Goal: Information Seeking & Learning: Learn about a topic

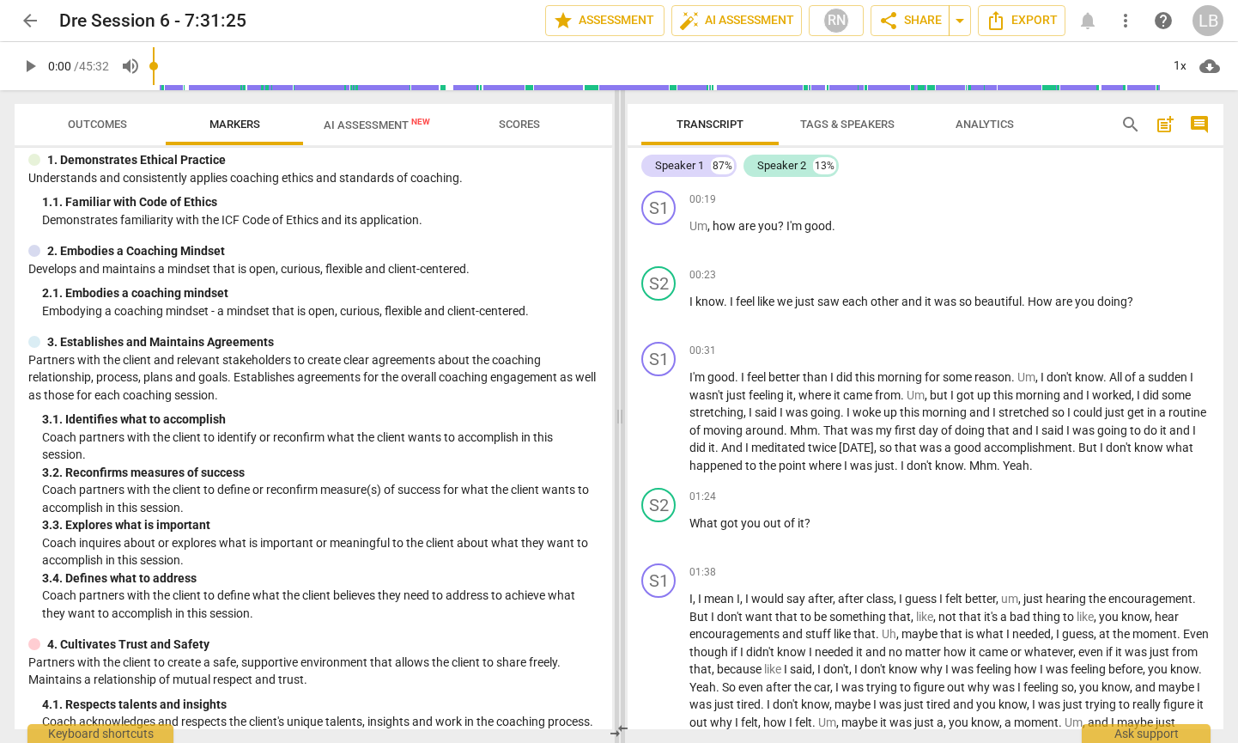
scroll to position [3, 0]
click at [32, 67] on span "play_arrow" at bounding box center [30, 66] width 21 height 21
drag, startPoint x: 158, startPoint y: 69, endPoint x: 196, endPoint y: 77, distance: 38.7
click at [153, 70] on input "range" at bounding box center [656, 66] width 1007 height 55
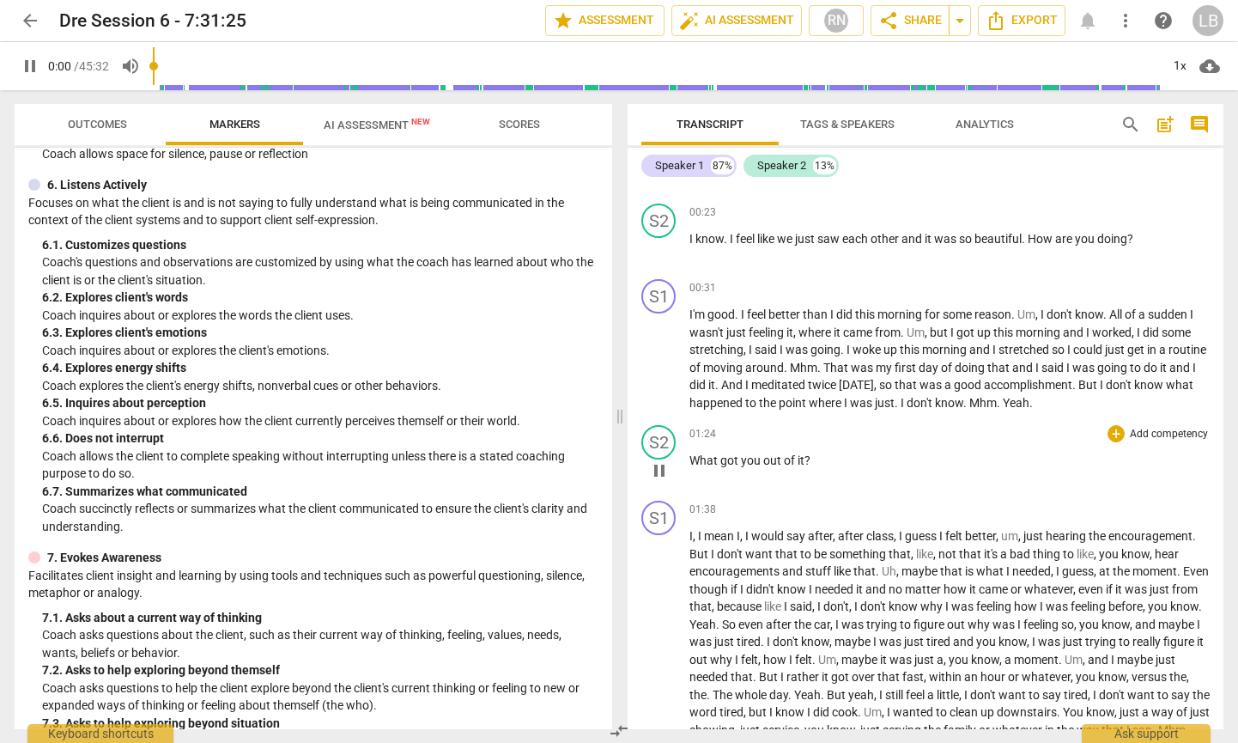
scroll to position [3479, 0]
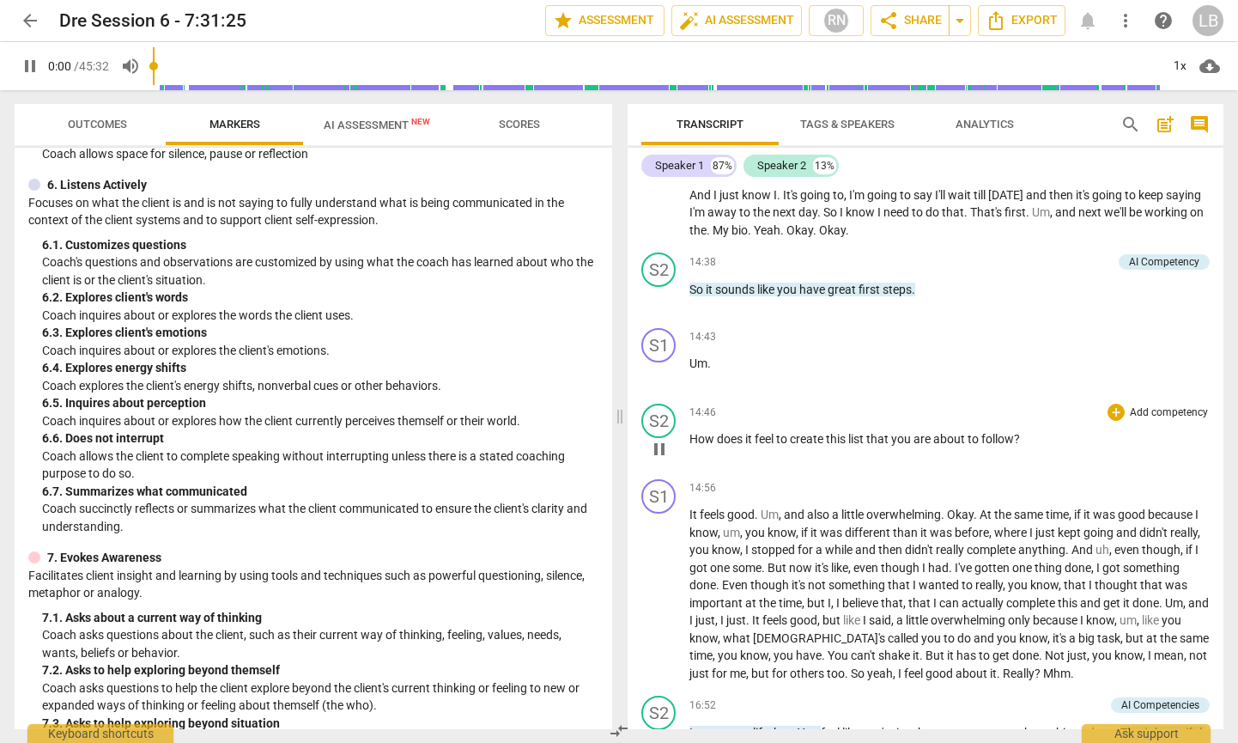
click at [737, 448] on p "How does it feel to create this list that you are about to follow ?" at bounding box center [950, 439] width 520 height 18
click at [696, 446] on span "How" at bounding box center [703, 439] width 27 height 14
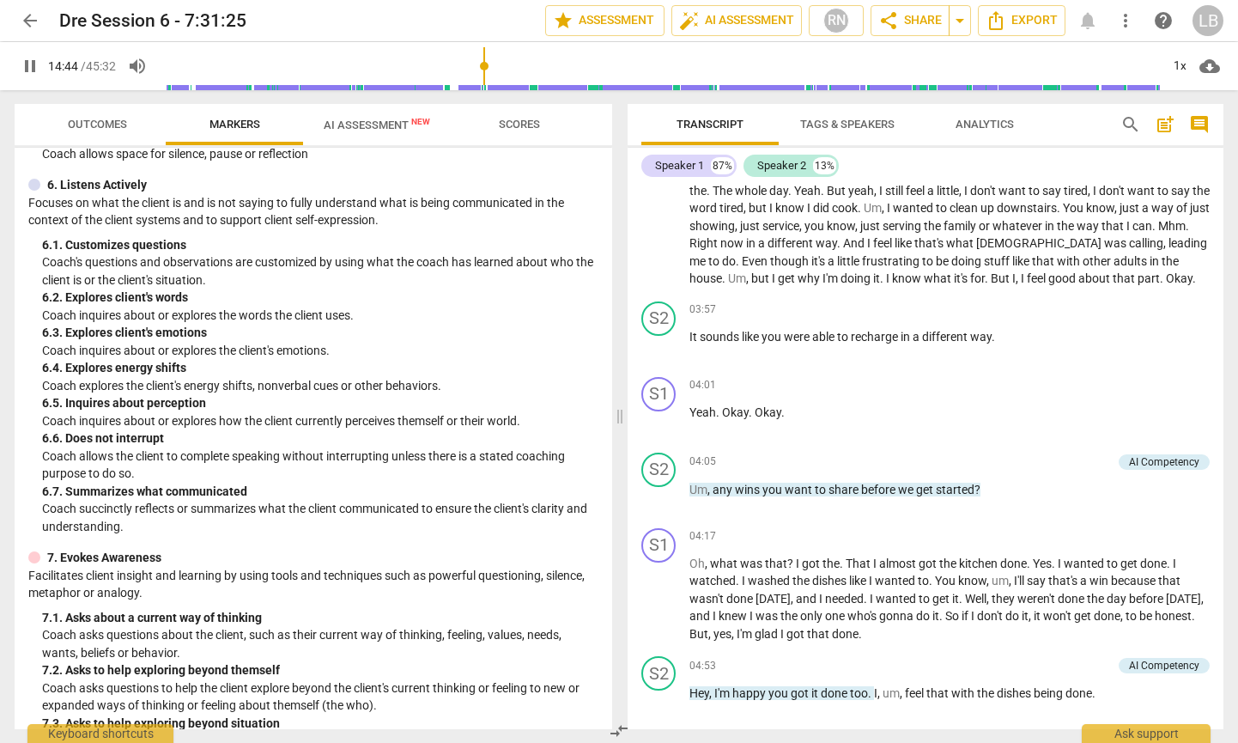
drag, startPoint x: 161, startPoint y: 66, endPoint x: 485, endPoint y: 83, distance: 324.2
click at [485, 83] on input "range" at bounding box center [660, 66] width 1000 height 55
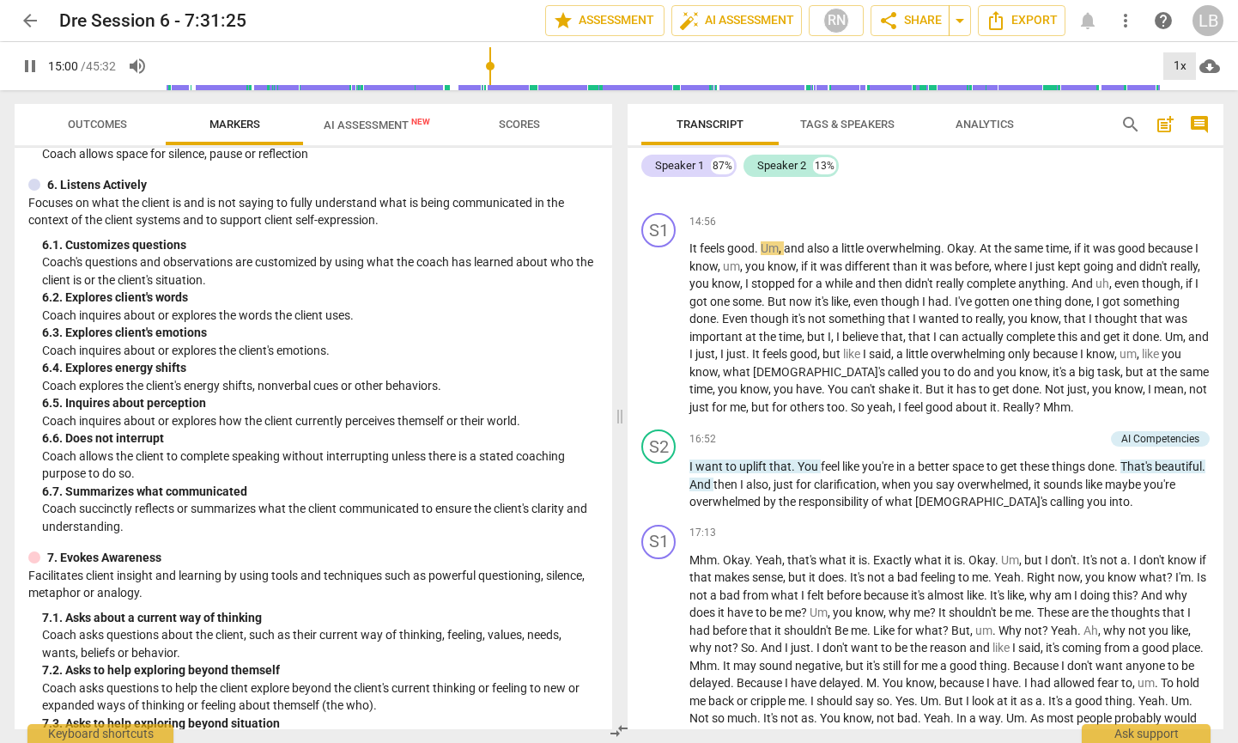
click at [1182, 68] on div "1x" at bounding box center [1180, 65] width 33 height 27
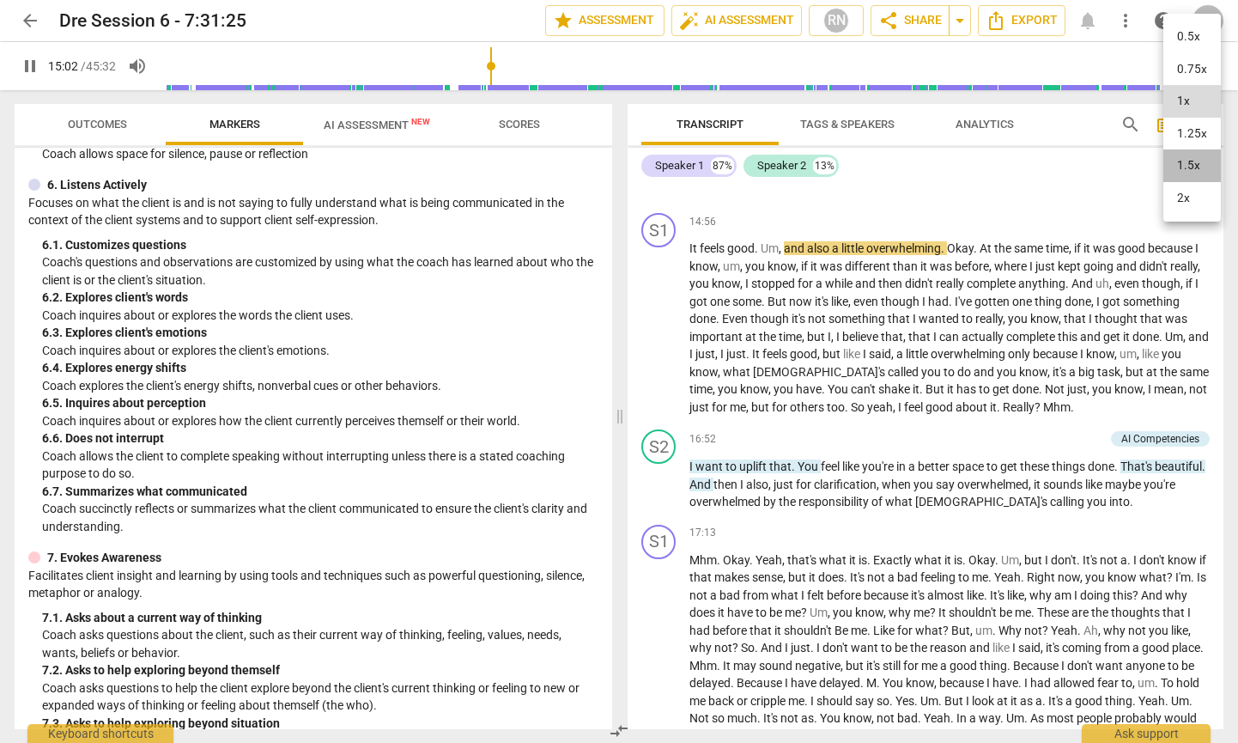
click at [1202, 164] on li "1.5x" at bounding box center [1193, 165] width 58 height 33
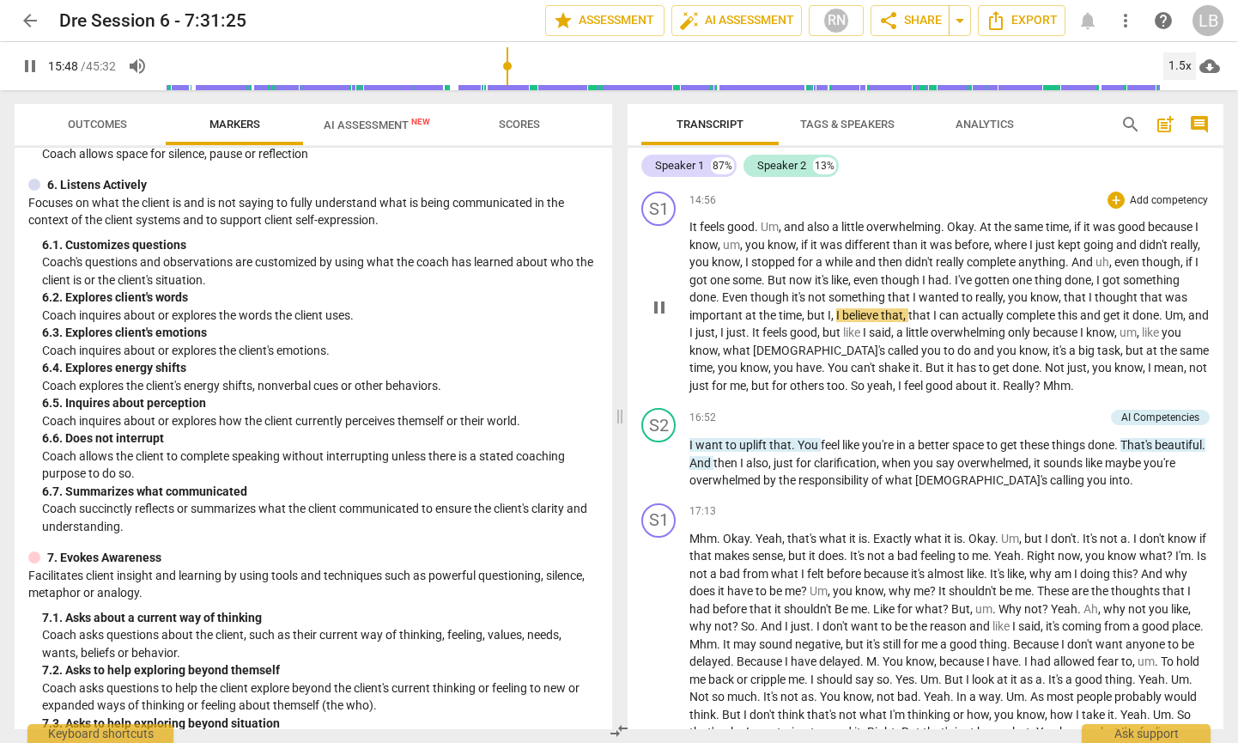
scroll to position [3768, 0]
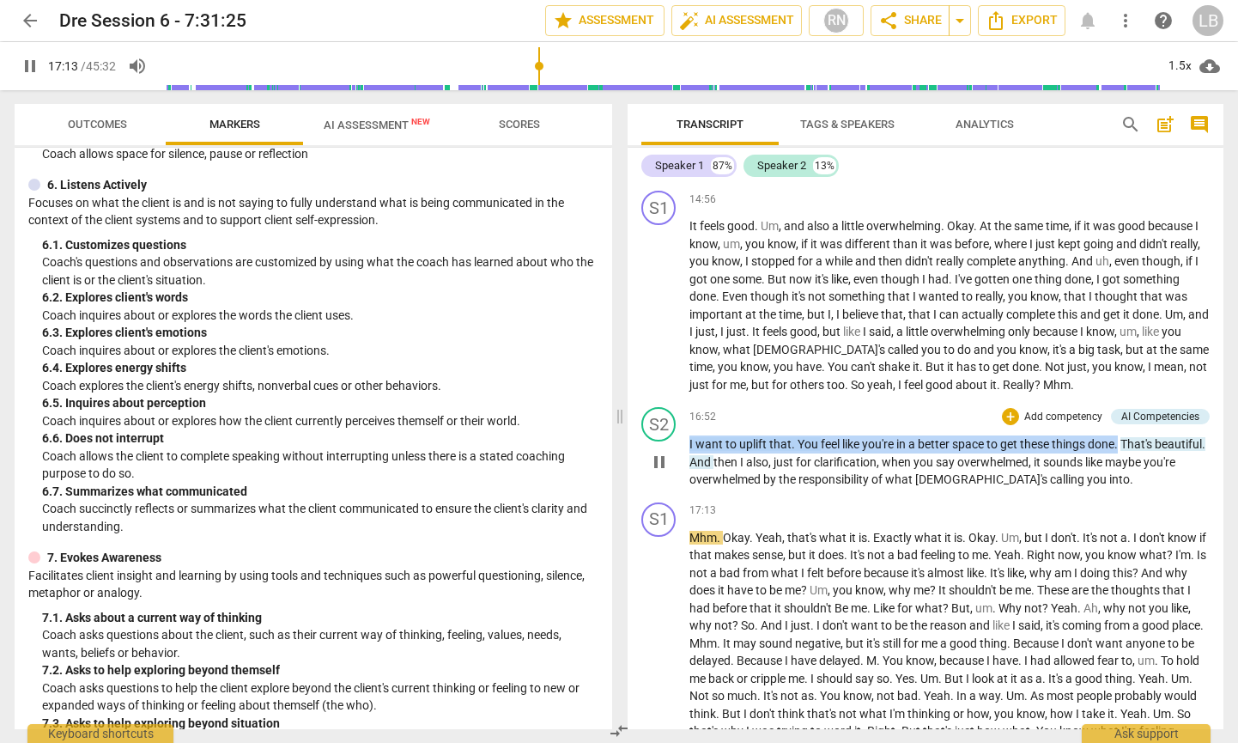
drag, startPoint x: 689, startPoint y: 462, endPoint x: 1121, endPoint y: 462, distance: 432.8
click at [1121, 462] on p "I want to uplift that . You feel like you're in a better space to get these thi…" at bounding box center [950, 461] width 520 height 53
copy p "I want to uplift that . You feel like you're in a better space to get these thi…"
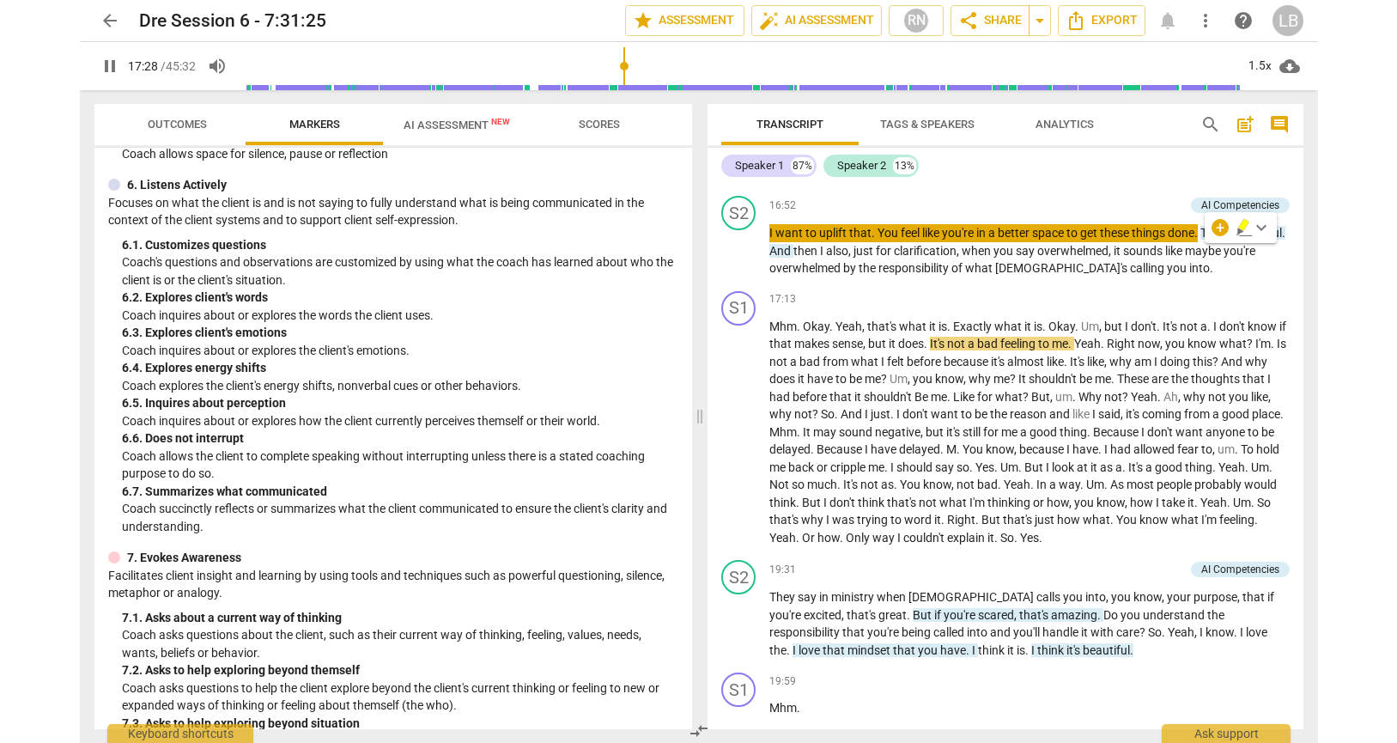
scroll to position [3980, 0]
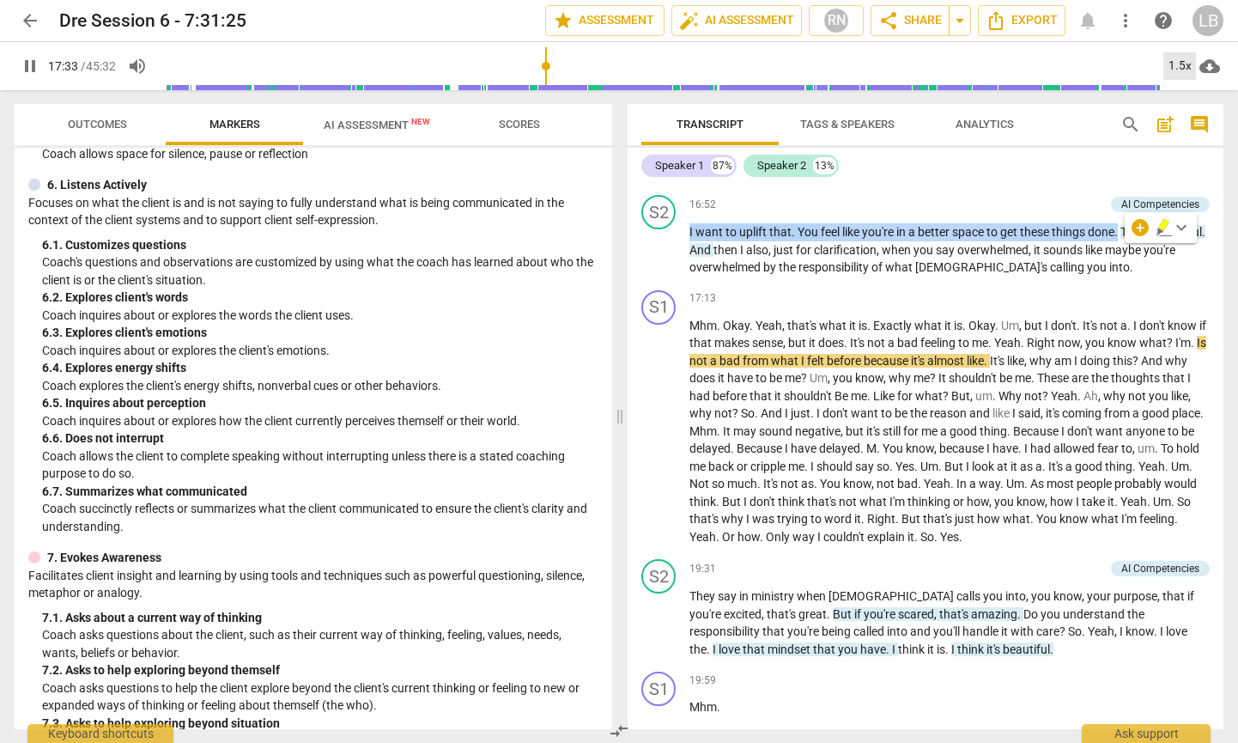
click at [1174, 66] on div "1.5x" at bounding box center [1180, 65] width 33 height 27
click at [1192, 204] on li "2x" at bounding box center [1193, 198] width 58 height 33
click at [380, 127] on span "AI Assessment New" at bounding box center [377, 124] width 106 height 13
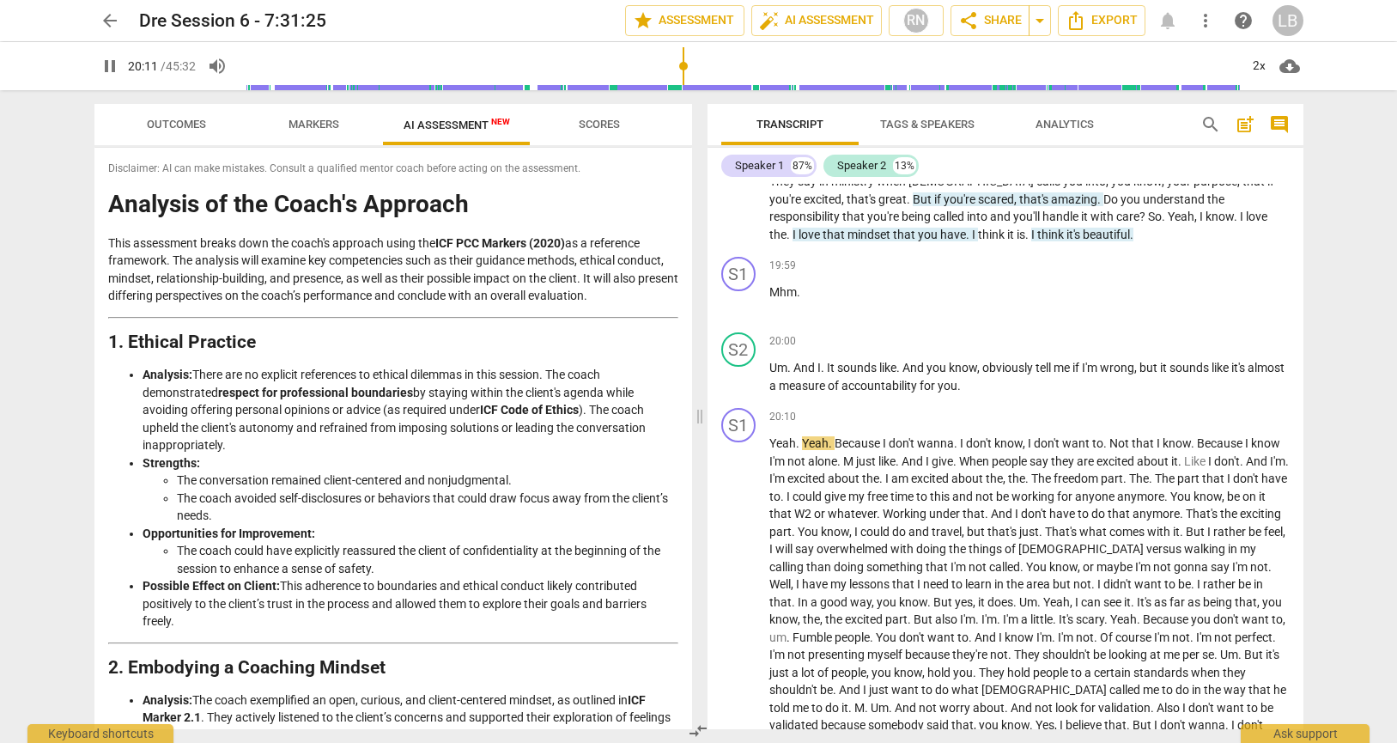
scroll to position [4397, 0]
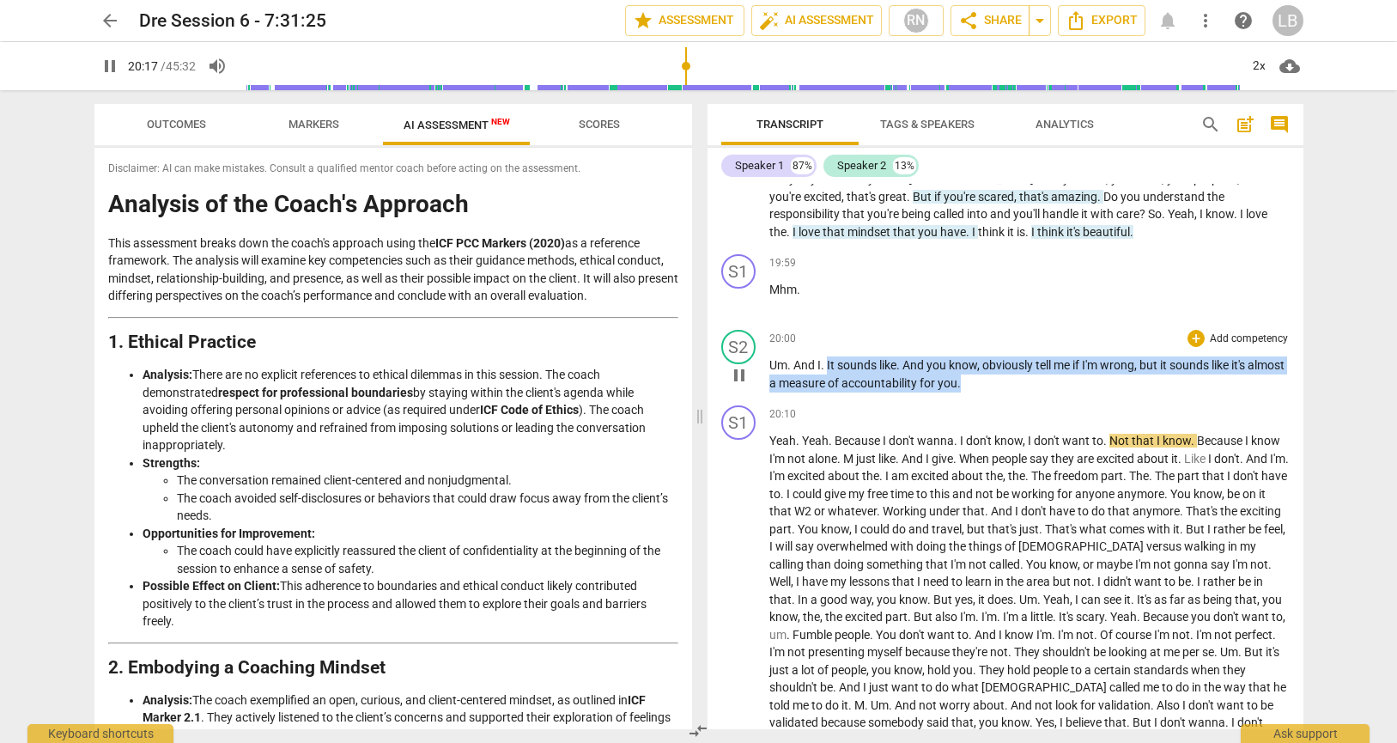
drag, startPoint x: 827, startPoint y: 381, endPoint x: 1010, endPoint y: 400, distance: 183.9
click at [1012, 392] on p "Um . And I . It sounds like . And you know , obviously tell me if I'm wrong , b…" at bounding box center [1029, 373] width 520 height 35
copy p "It sounds like . And you know , obviously tell me if I'm wrong , but it sounds …"
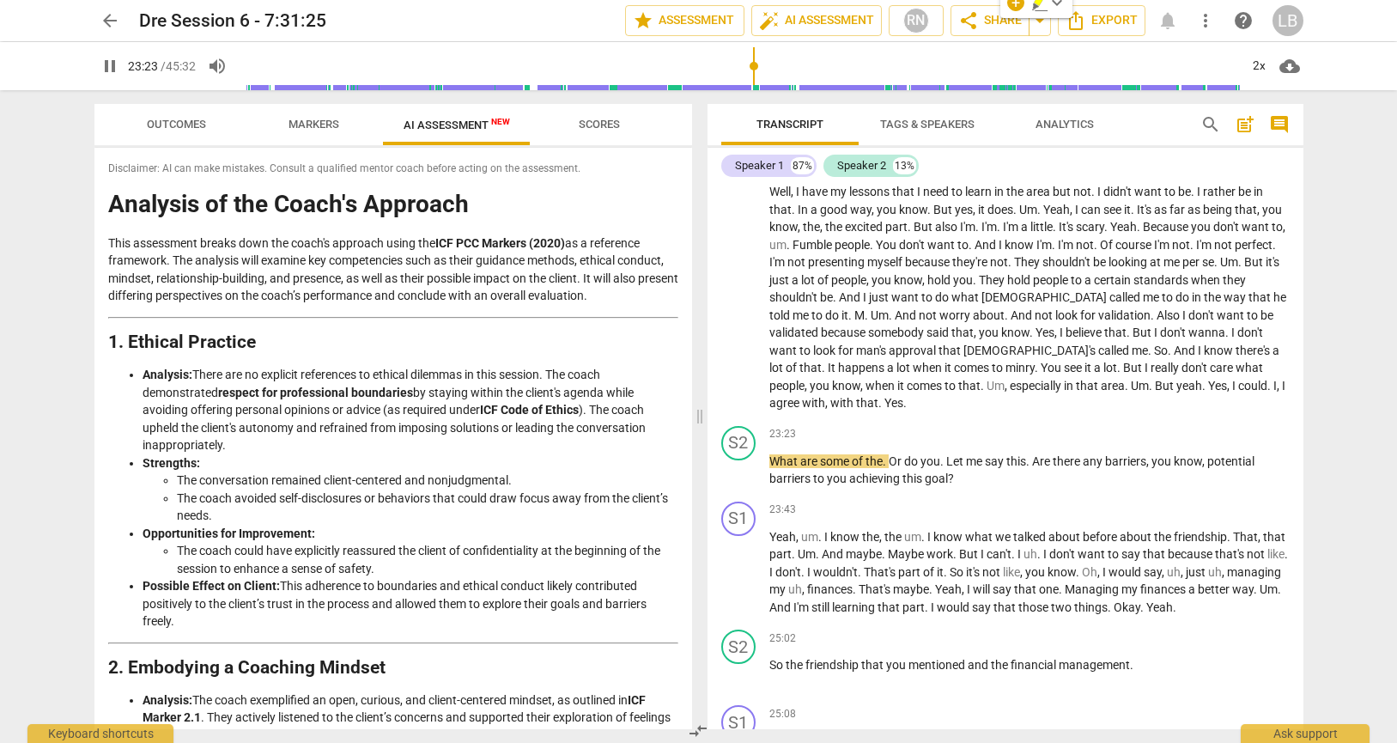
scroll to position [4804, 0]
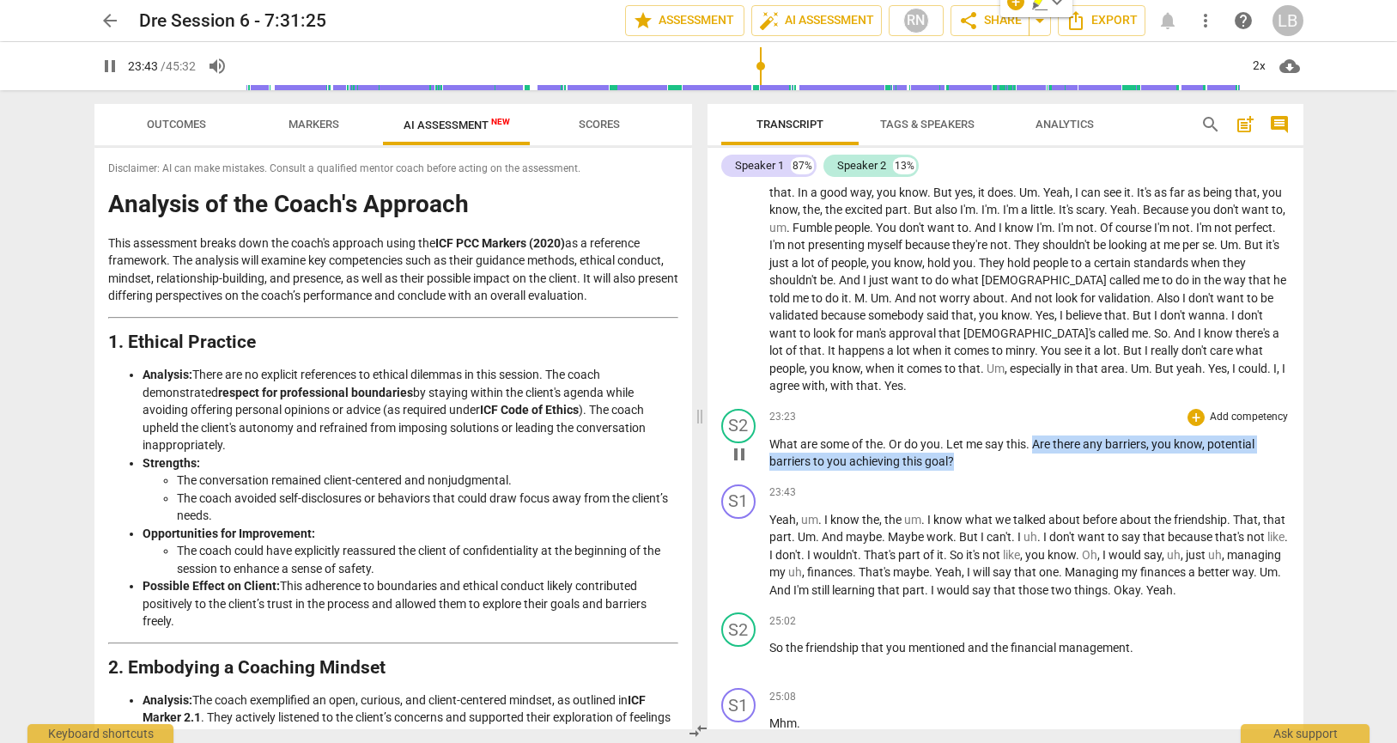
drag, startPoint x: 955, startPoint y: 480, endPoint x: 1036, endPoint y: 463, distance: 82.5
click at [1036, 463] on p "What are some of the . Or do you . Let me say this . Are there any barriers , y…" at bounding box center [1029, 452] width 520 height 35
copy p "Are there any barriers , you know , potential barriers to you achieving this go…"
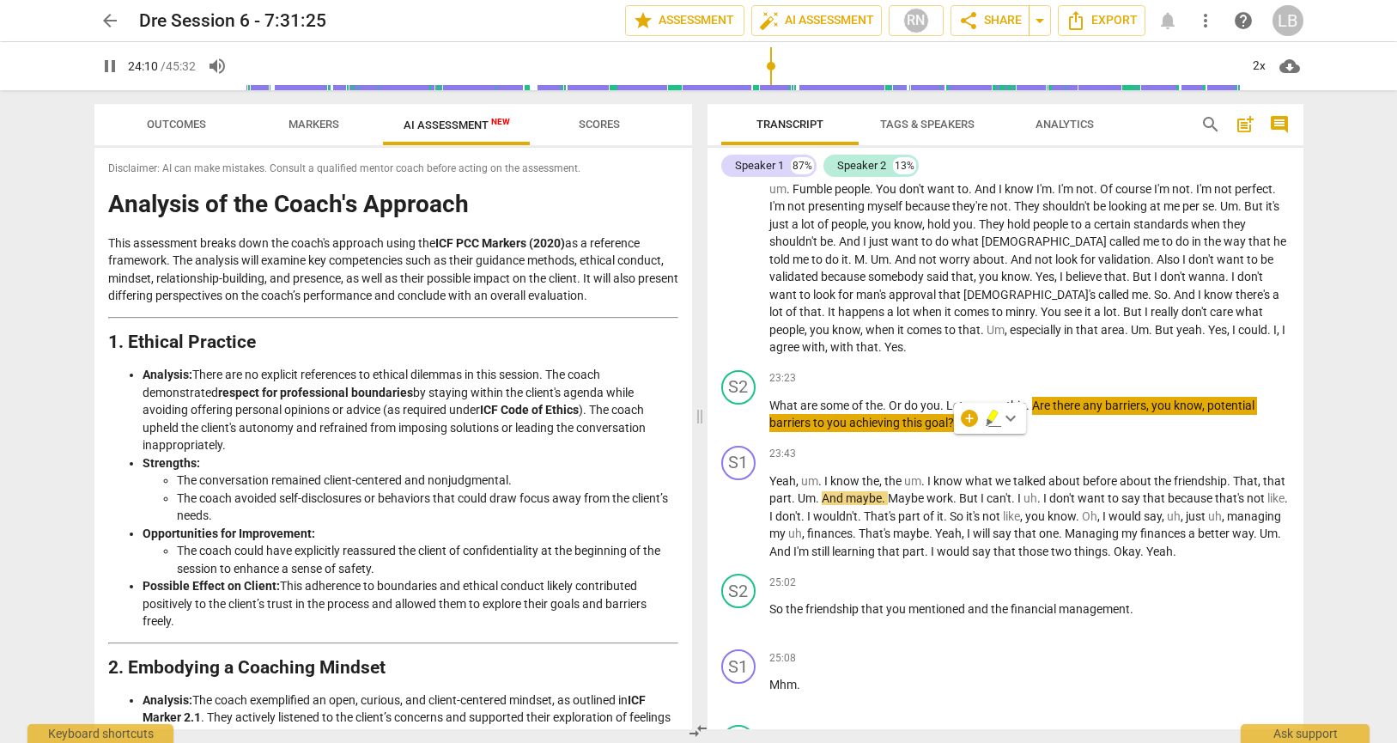
scroll to position [4854, 0]
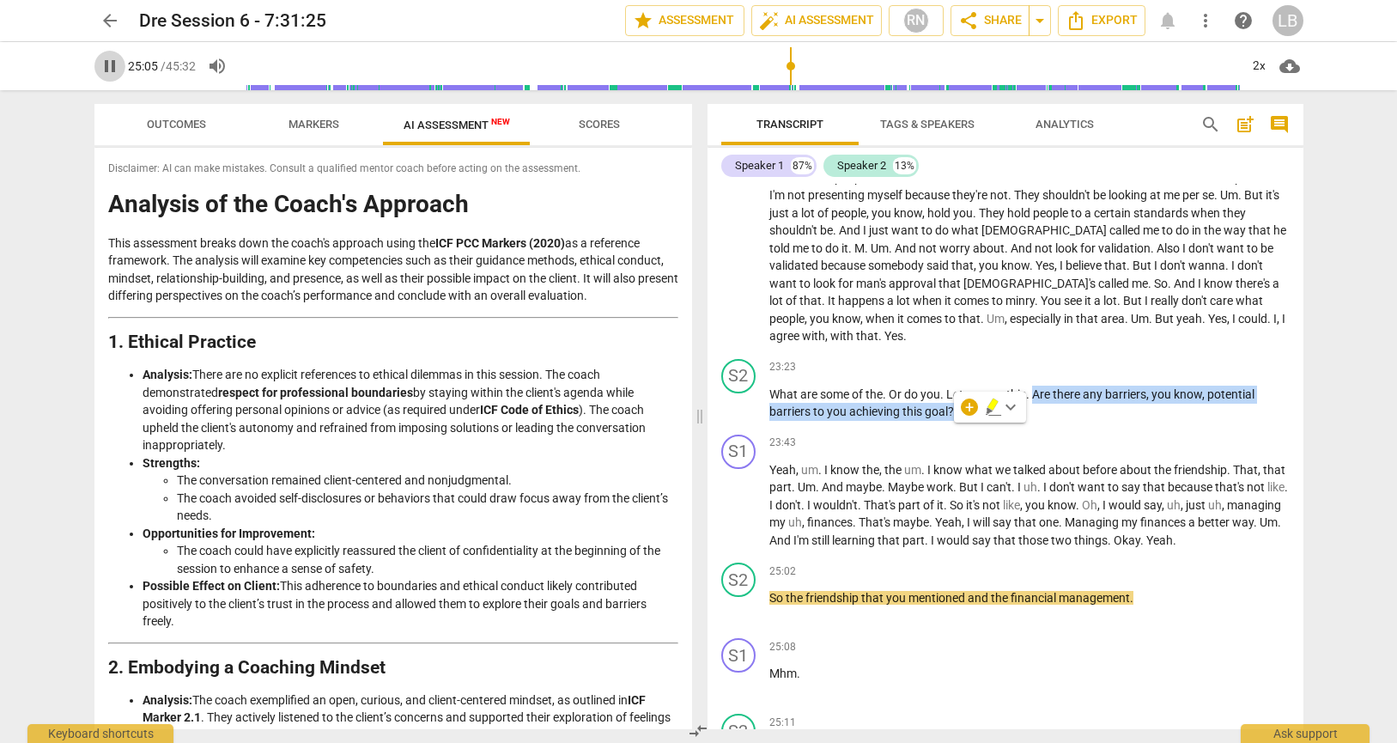
click at [108, 71] on span "pause" at bounding box center [110, 66] width 21 height 21
click at [111, 66] on span "play_arrow" at bounding box center [110, 66] width 21 height 21
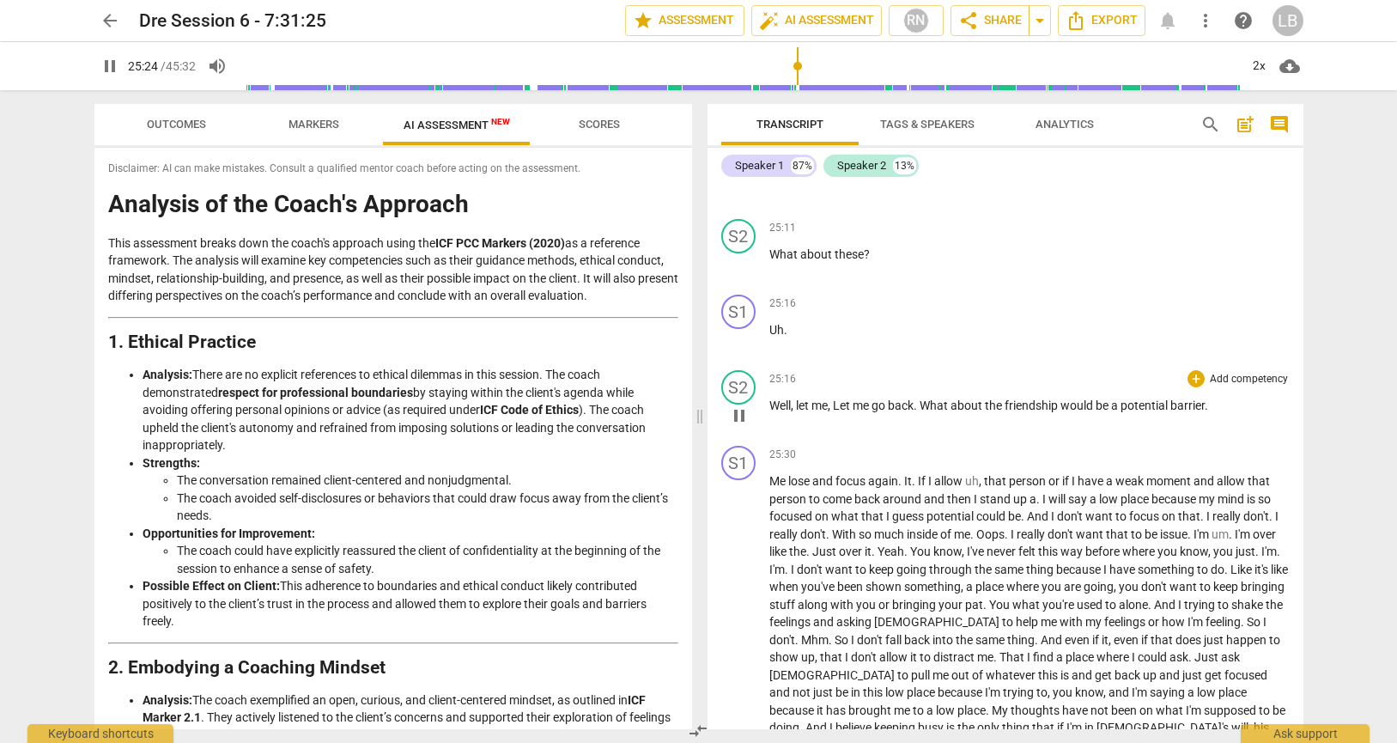
scroll to position [5354, 0]
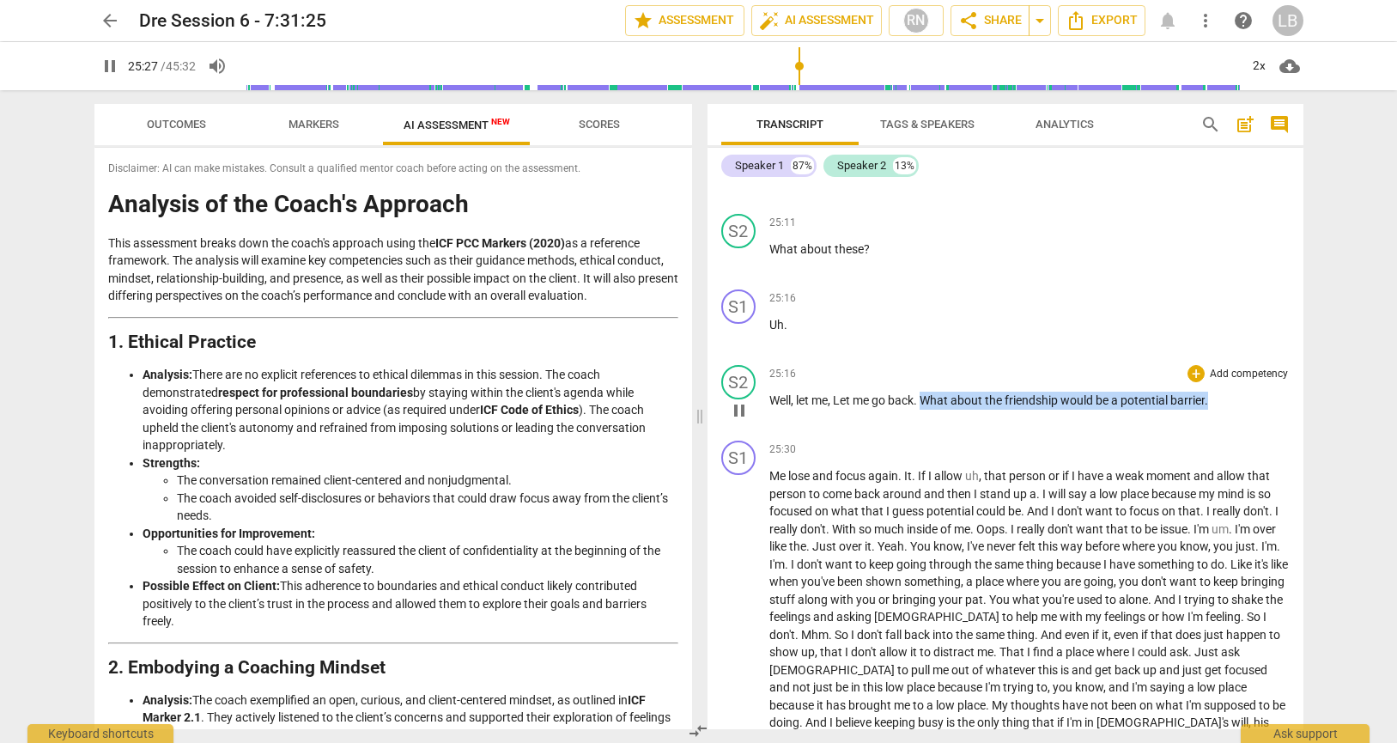
drag, startPoint x: 924, startPoint y: 417, endPoint x: 1214, endPoint y: 419, distance: 290.2
click at [1216, 410] on p "Well , let me , Let me go back . What about the friendship would be a potential…" at bounding box center [1029, 401] width 520 height 18
copy p "What about the friendship would be a potential barrier ."
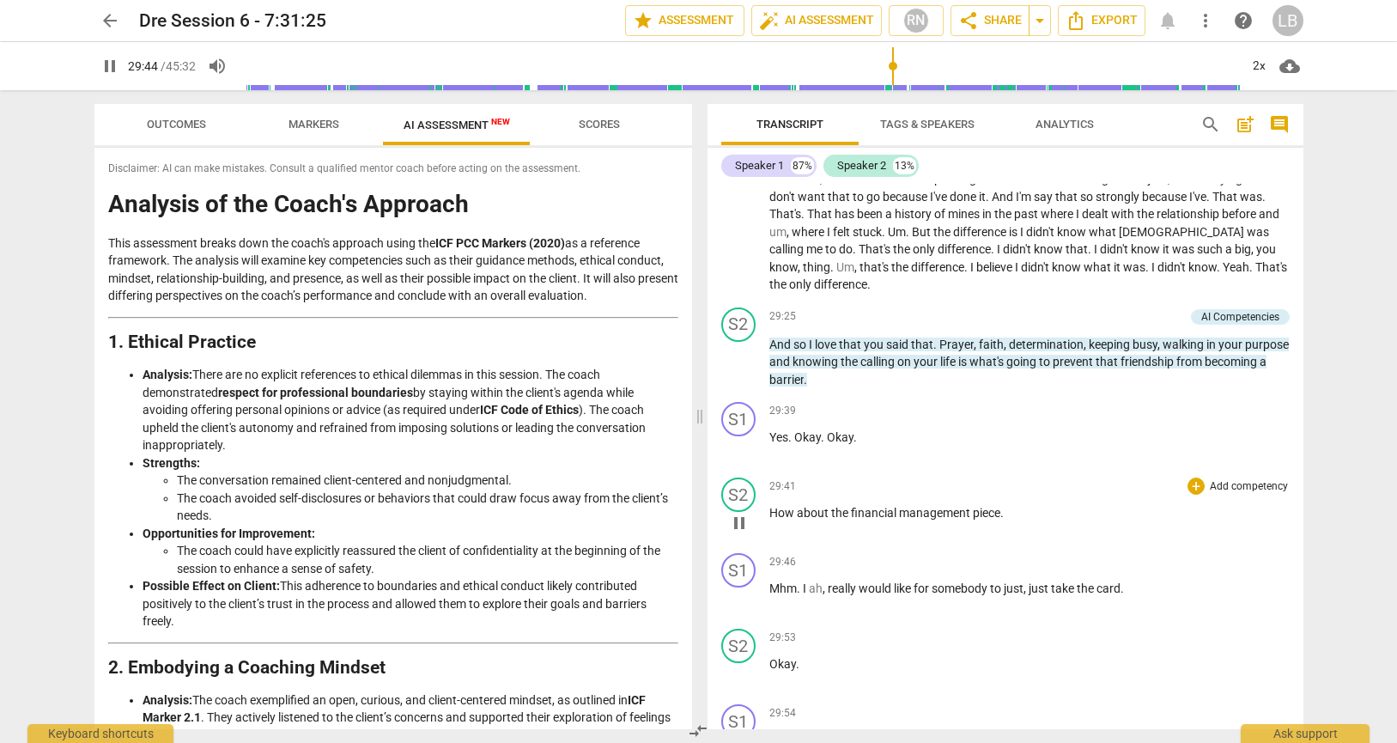
scroll to position [5897, 0]
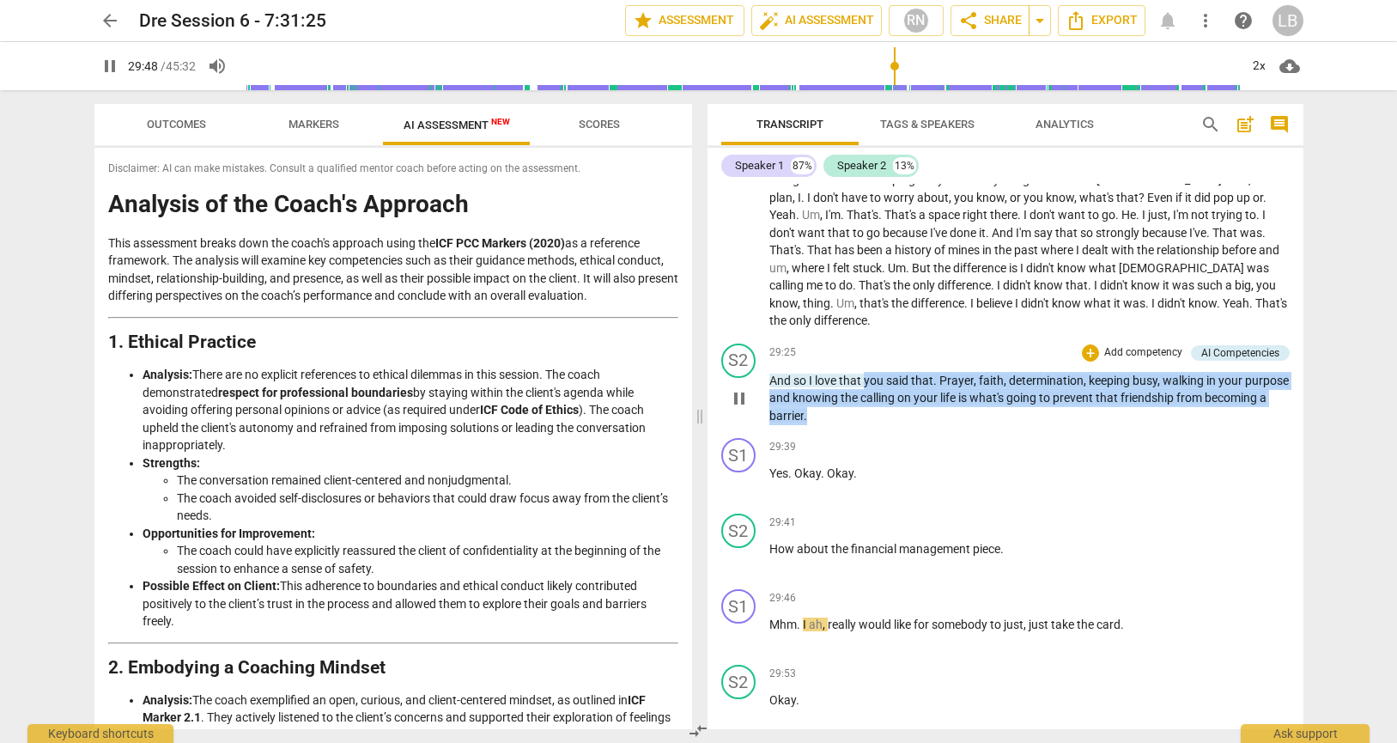
drag, startPoint x: 865, startPoint y: 380, endPoint x: 885, endPoint y: 413, distance: 38.6
click at [885, 413] on p "And so I love that you said that . Prayer , faith , determination , keeping bus…" at bounding box center [1029, 398] width 520 height 53
copy p "you said that . Prayer , faith , determination , keeping busy , walking in your…"
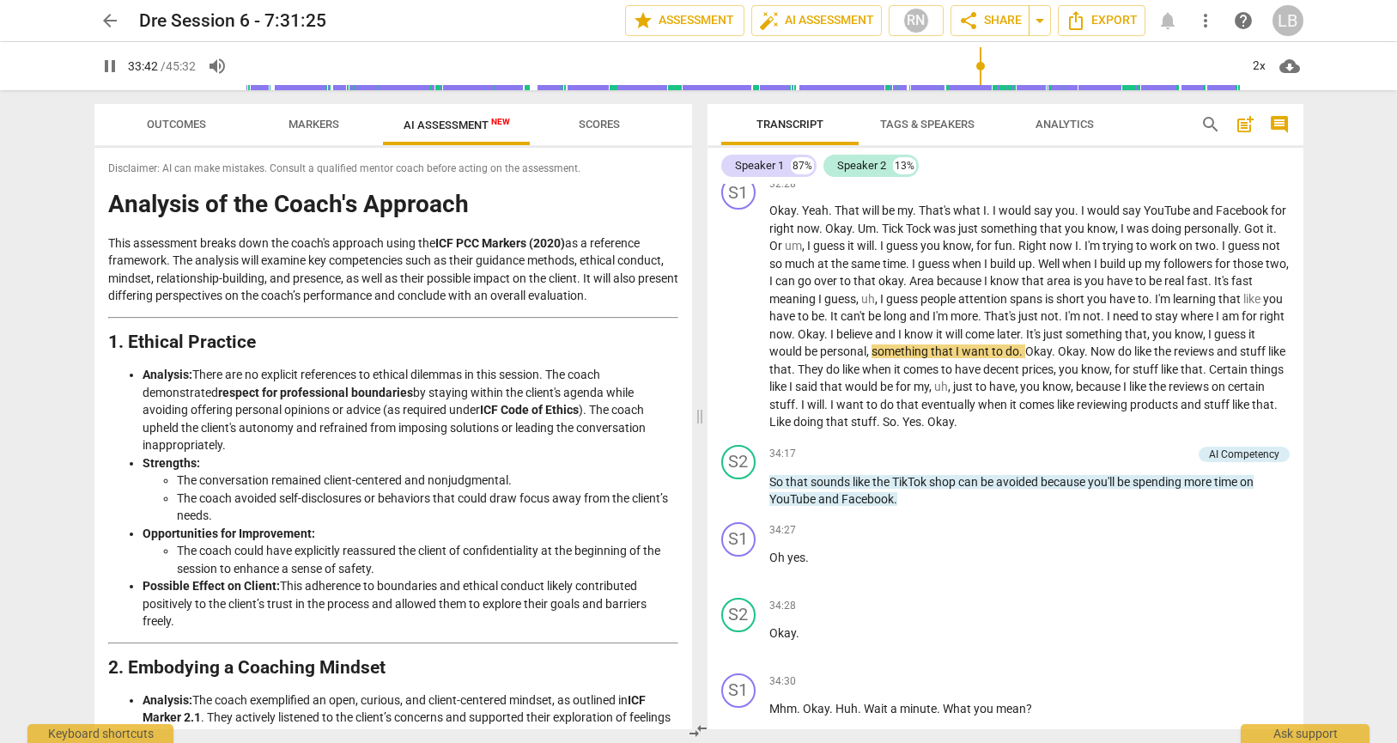
scroll to position [7215, 0]
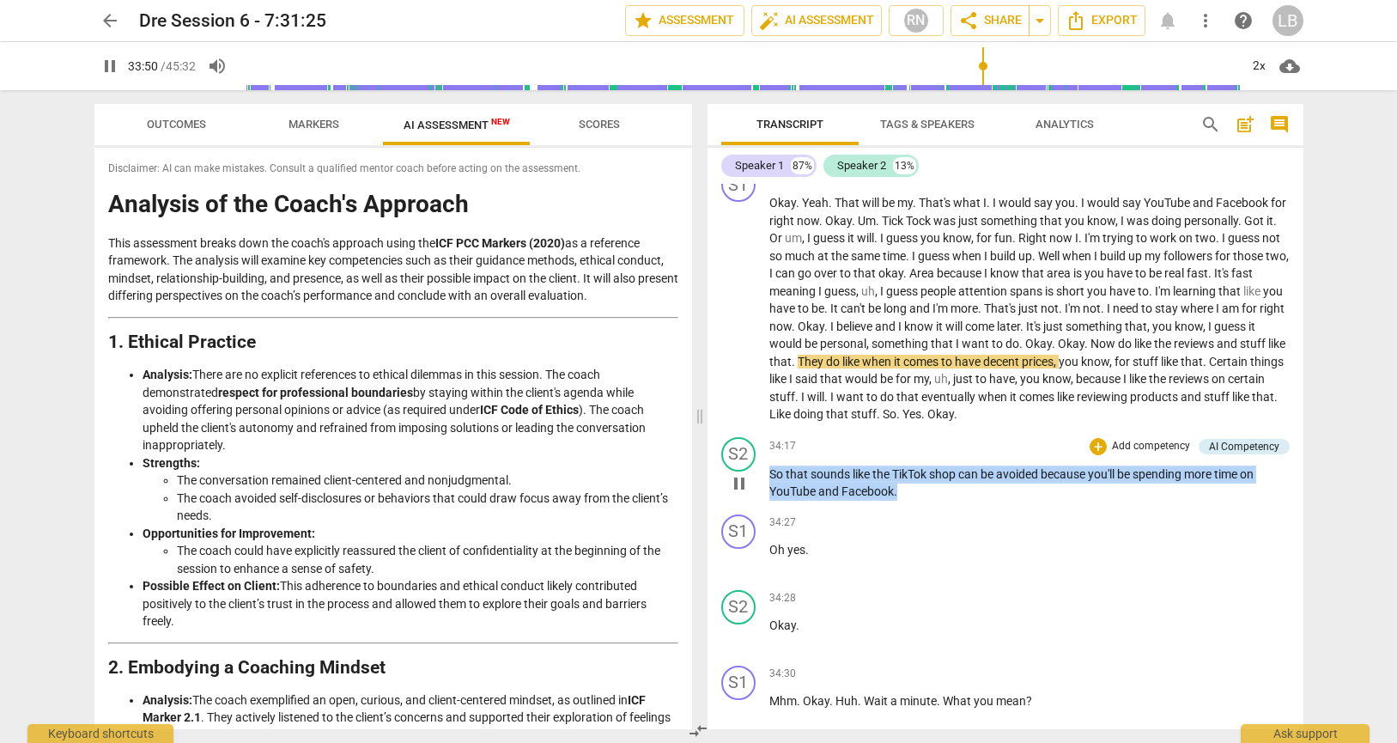
drag, startPoint x: 927, startPoint y: 509, endPoint x: 763, endPoint y: 498, distance: 165.2
click at [763, 498] on div "S2 play_arrow pause 34:17 + Add competency AI Competency keyboard_arrow_right S…" at bounding box center [1006, 468] width 596 height 77
copy p "So that sounds like the TikTok shop can be avoided because you'll be spending m…"
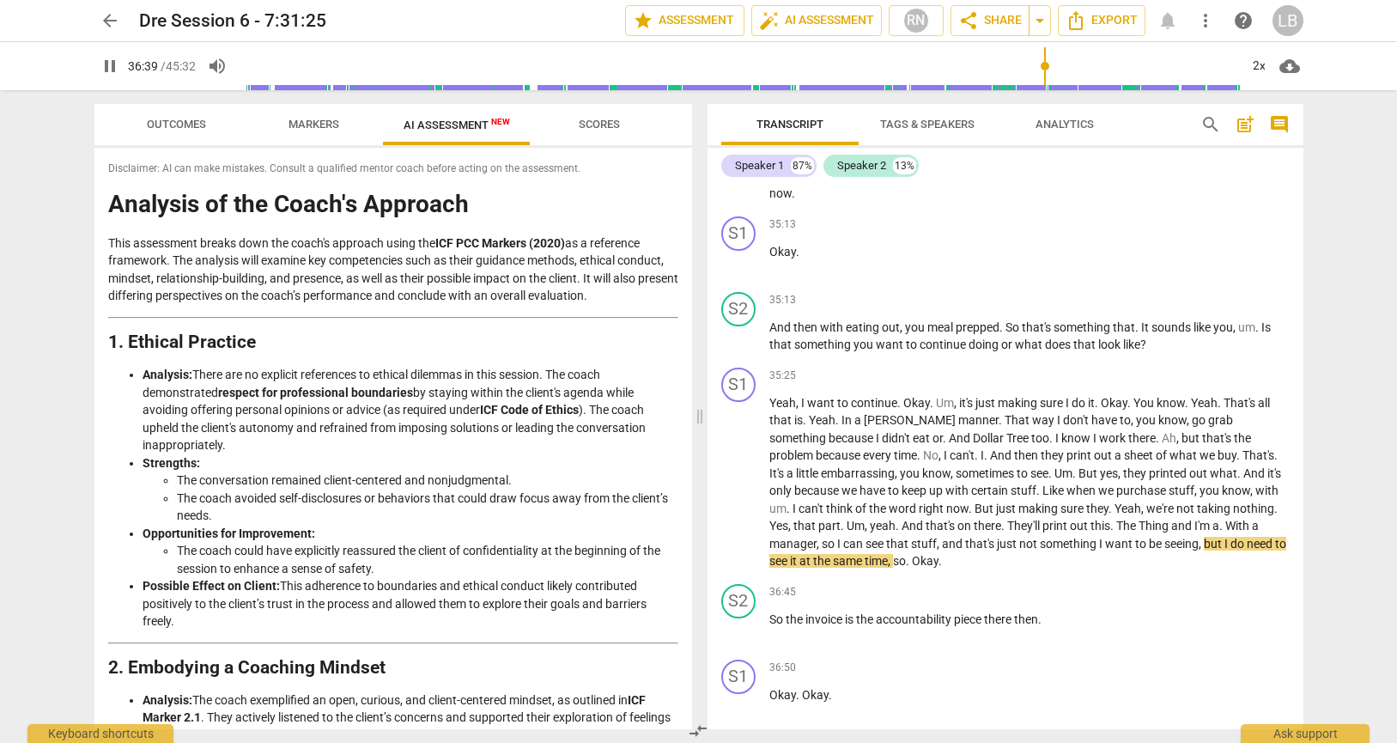
scroll to position [8165, 0]
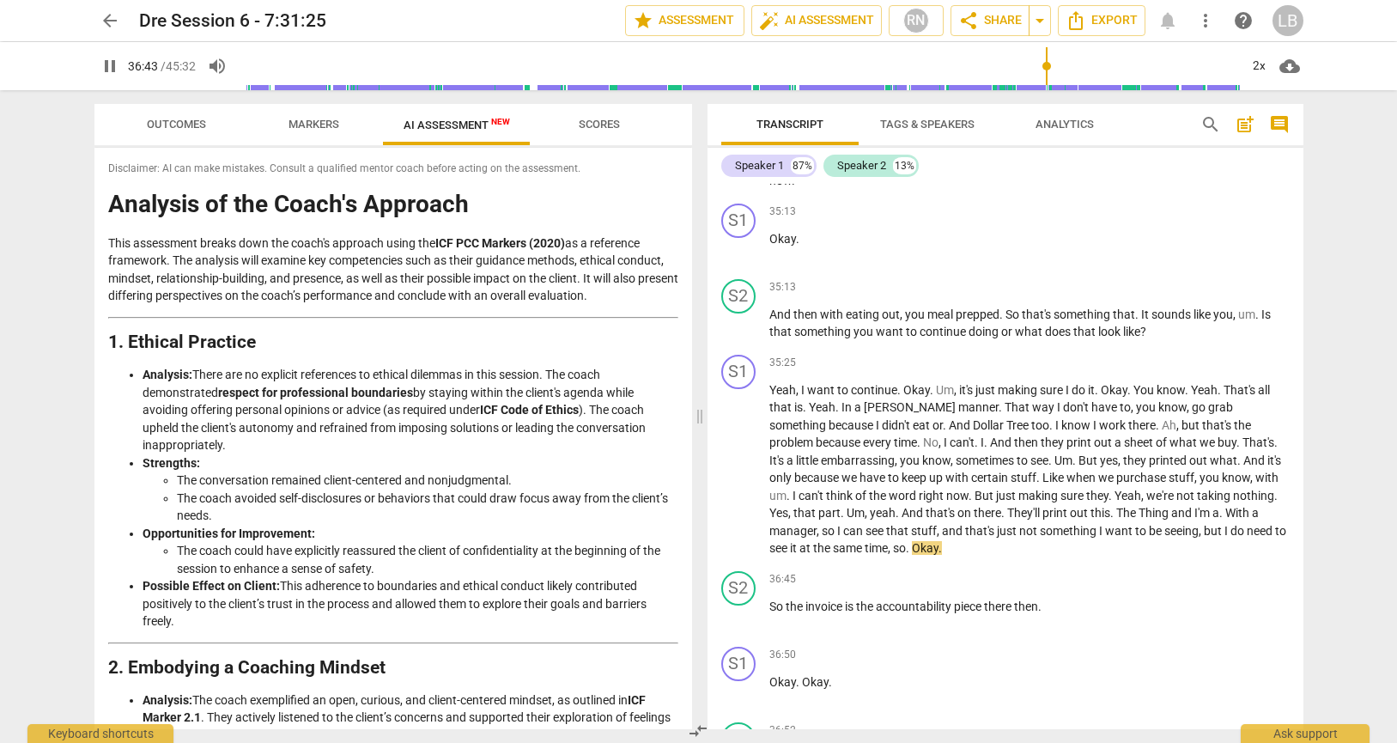
click at [106, 64] on span "pause" at bounding box center [110, 66] width 21 height 21
click at [107, 69] on span "play_arrow" at bounding box center [110, 66] width 21 height 21
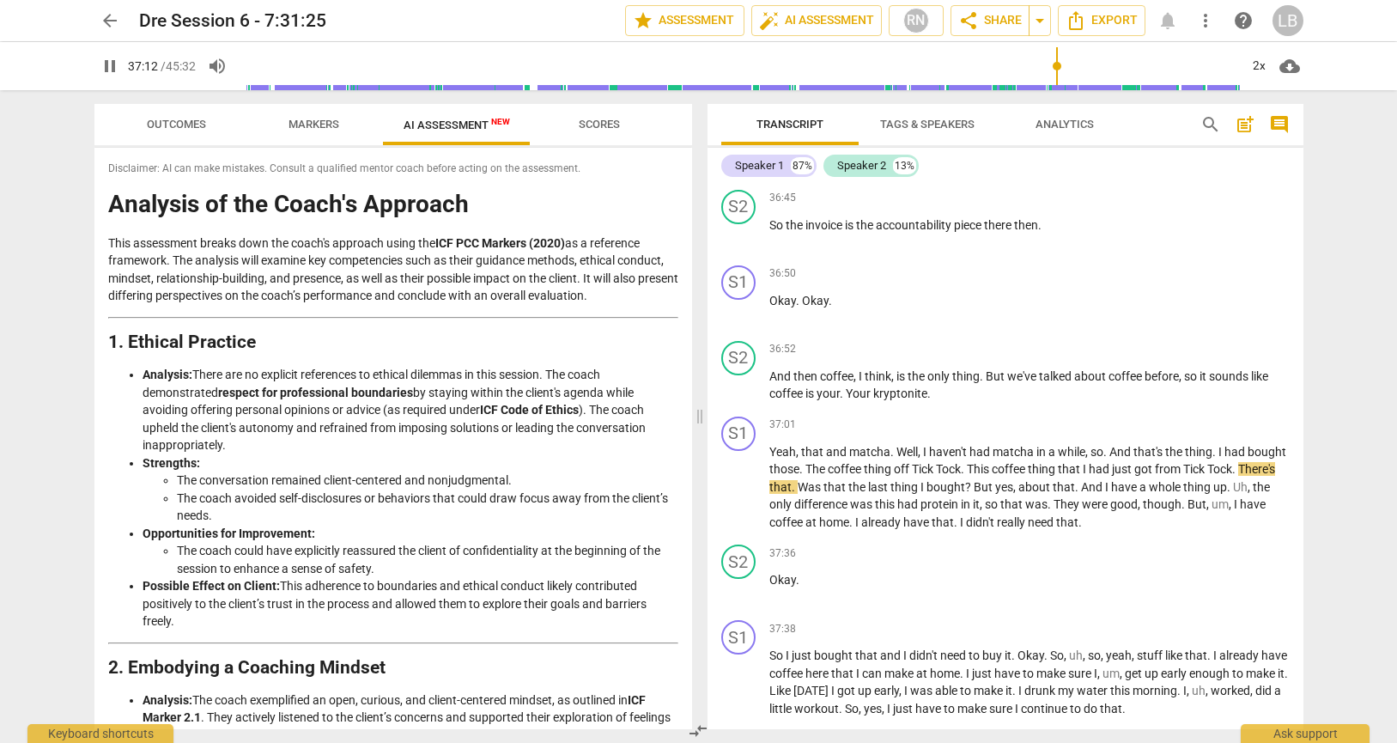
scroll to position [8540, 0]
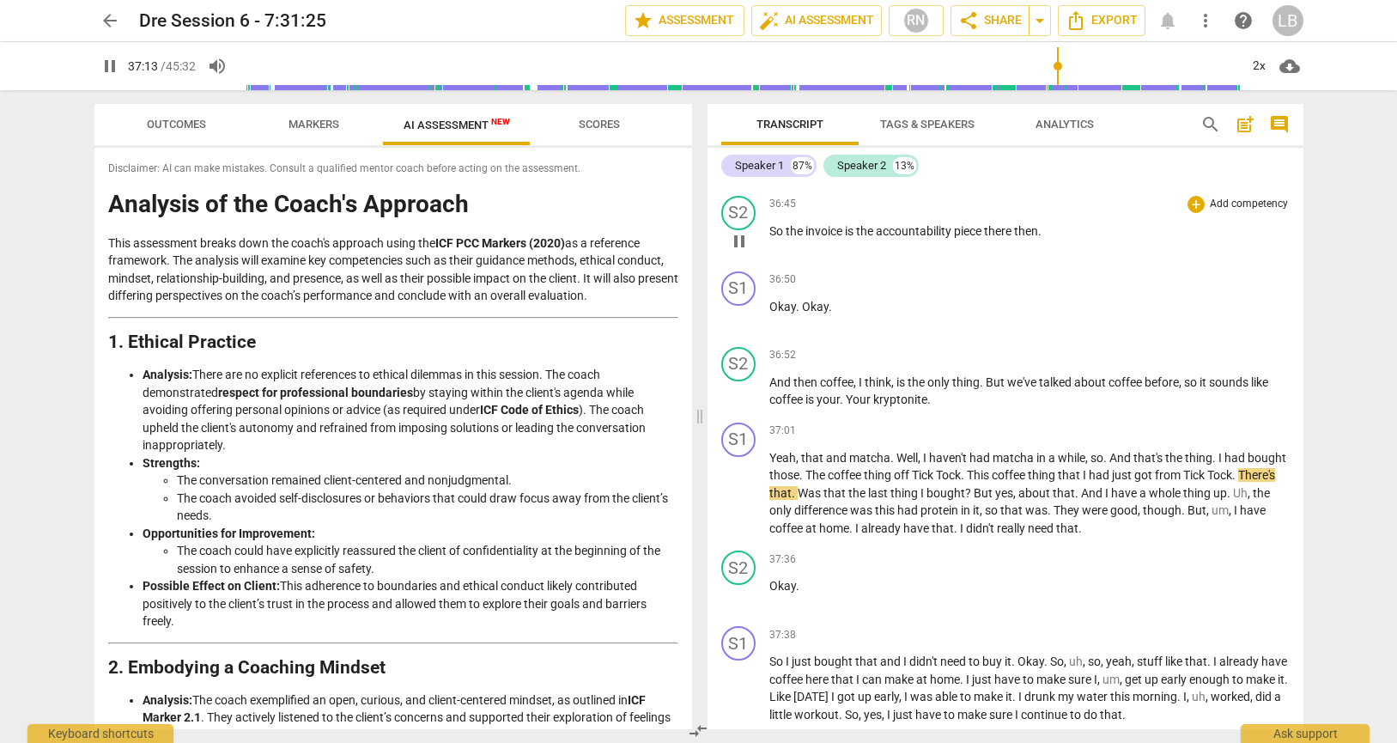
click at [882, 229] on span "accountability" at bounding box center [915, 231] width 78 height 14
copy p "So the invoice is the accountability piece there then ."
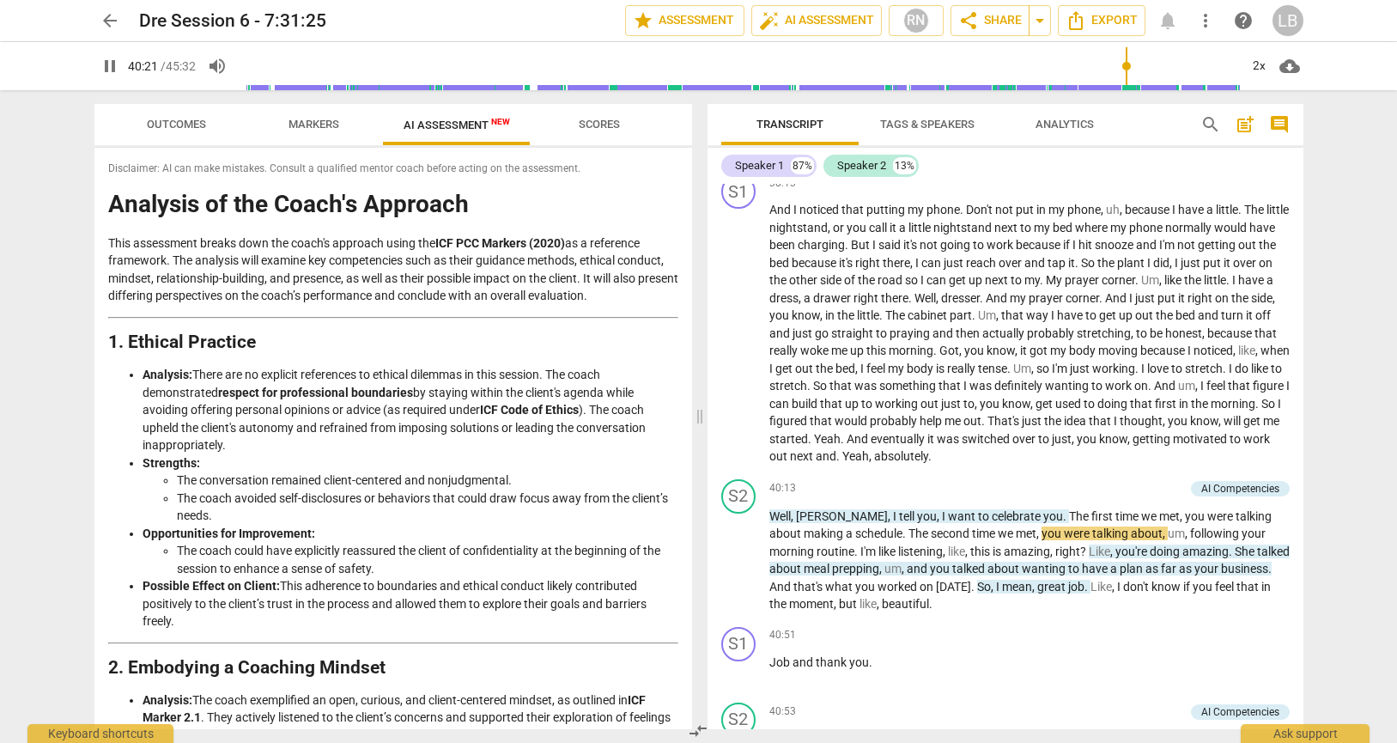
scroll to position [9182, 0]
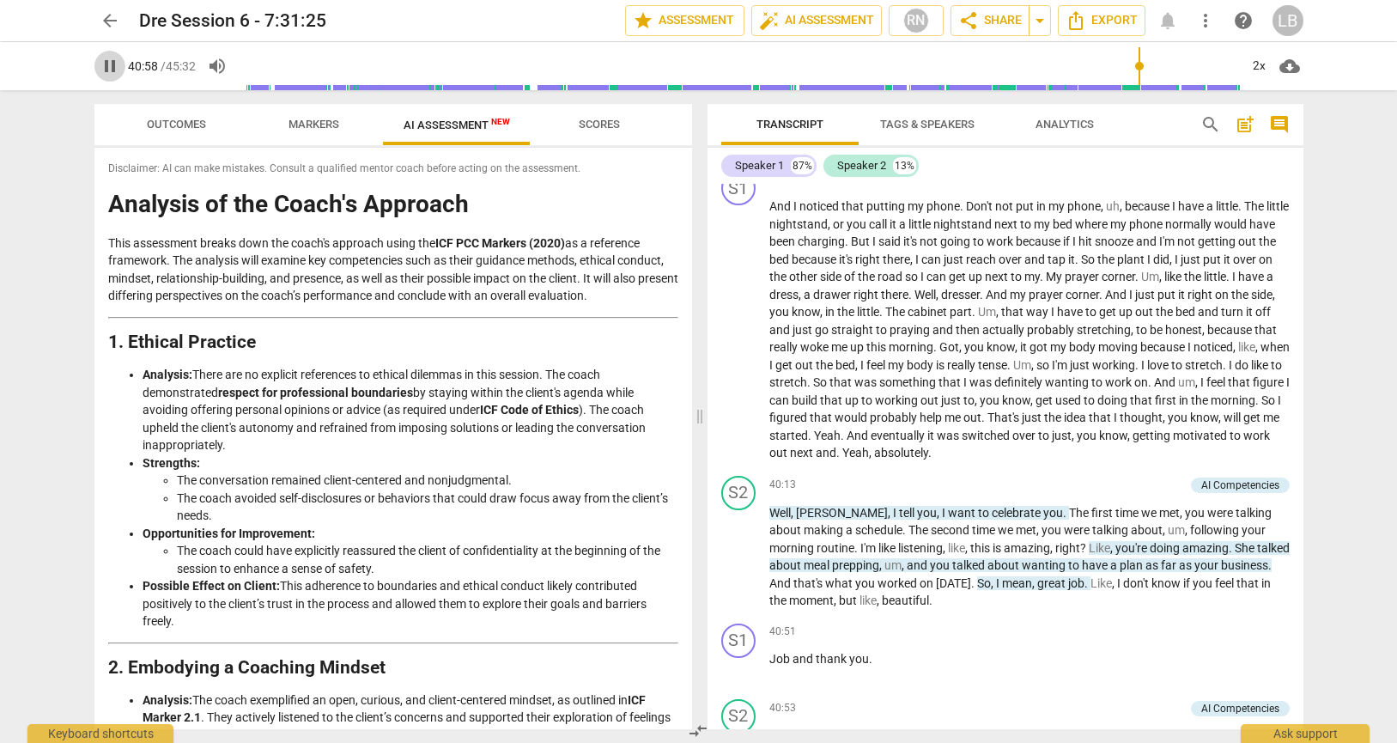
click at [107, 66] on span "pause" at bounding box center [110, 66] width 21 height 21
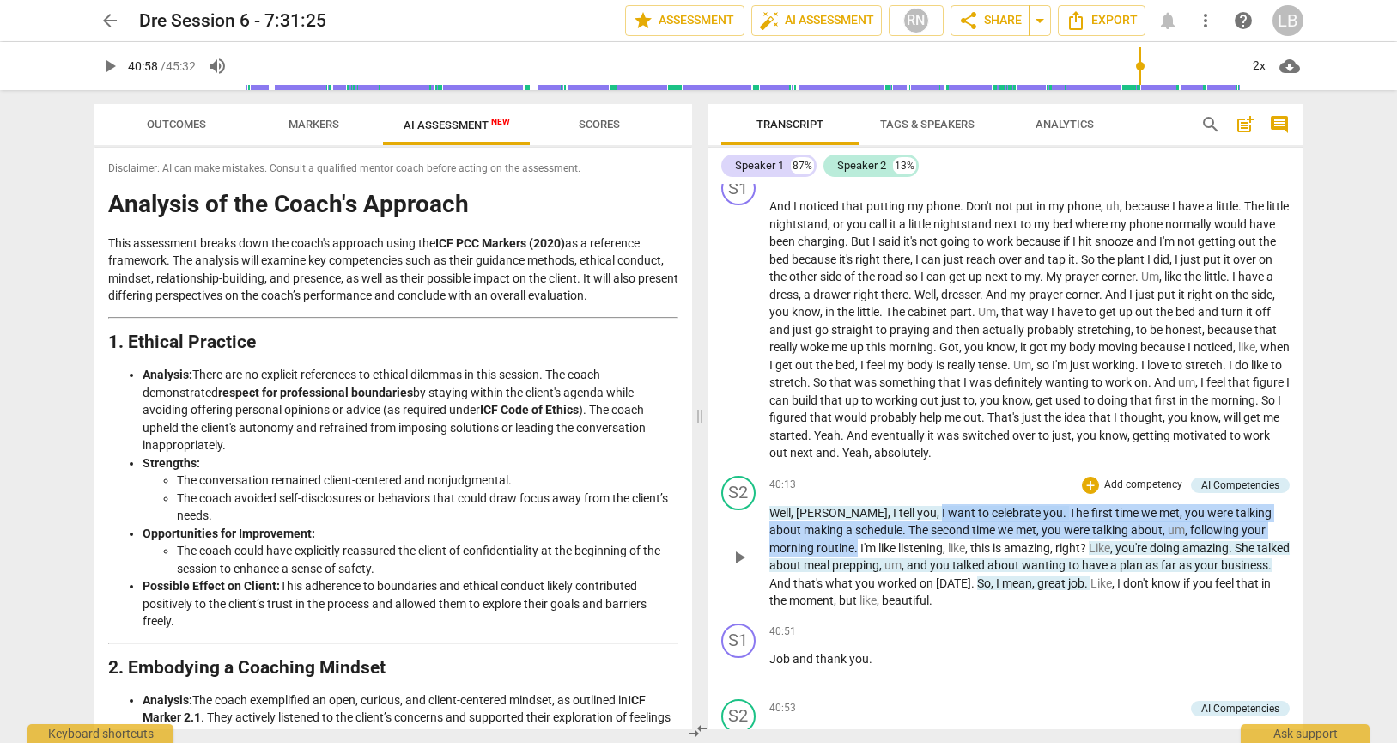
drag, startPoint x: 875, startPoint y: 513, endPoint x: 809, endPoint y: 545, distance: 73.7
click at [809, 545] on p "Well , [PERSON_NAME] , I tell you , I want to celebrate you . The first time we…" at bounding box center [1029, 557] width 520 height 106
copy p "I want to celebrate you . The first time we met , you were talking about making…"
click at [110, 67] on span "play_arrow" at bounding box center [110, 66] width 21 height 21
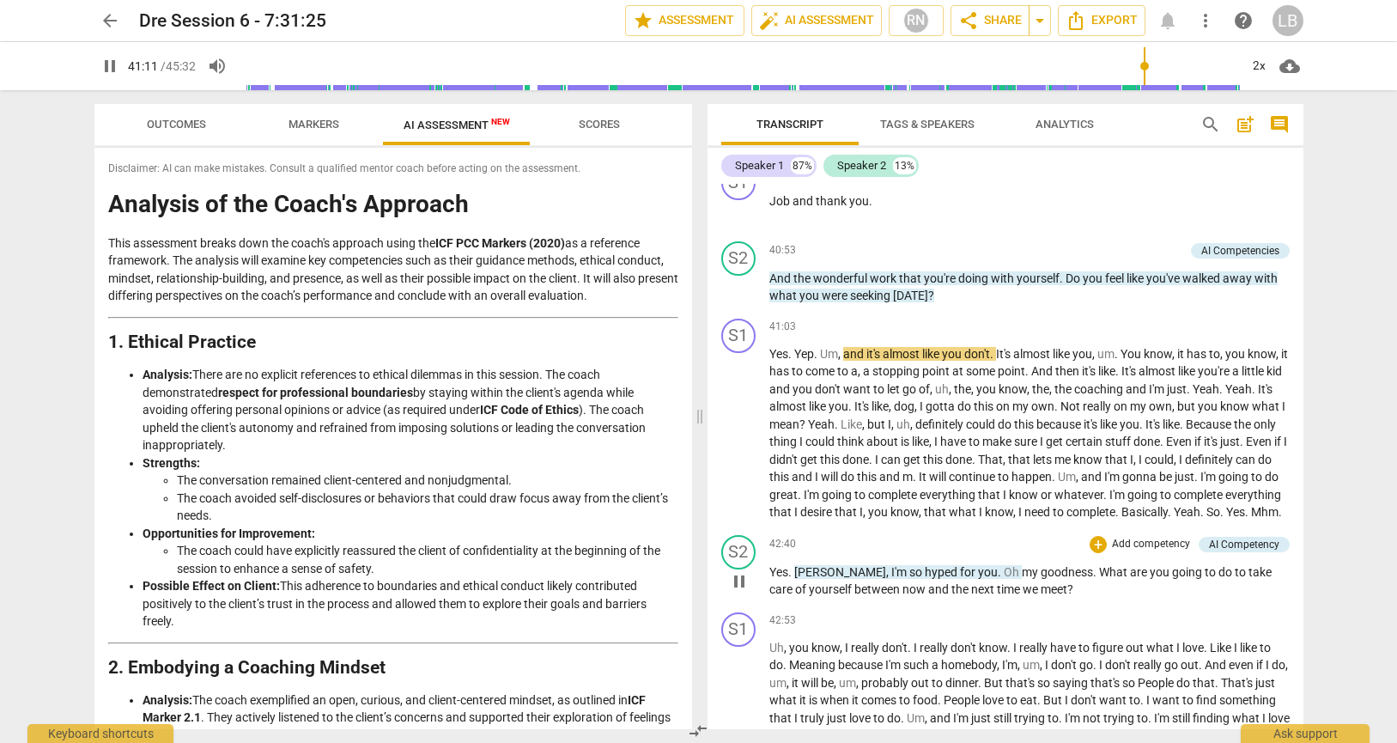
scroll to position [9603, 0]
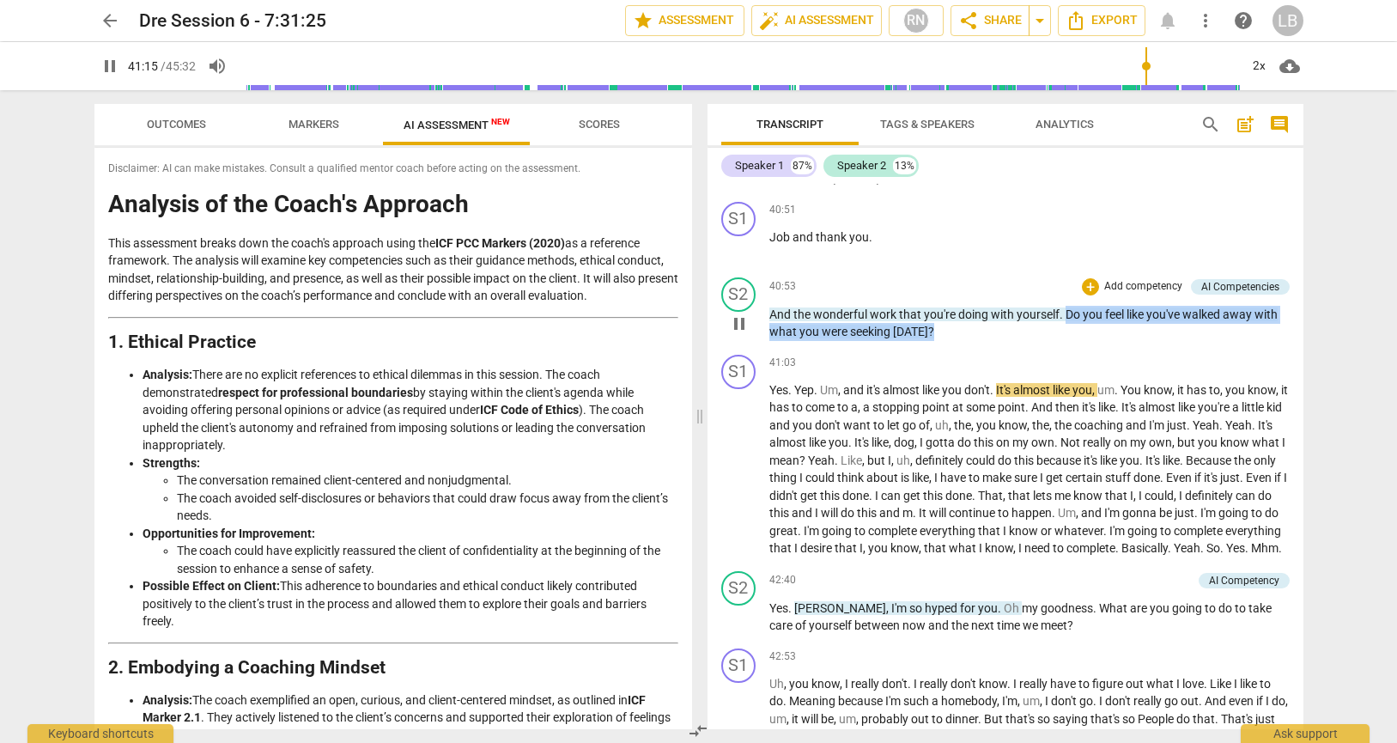
drag, startPoint x: 984, startPoint y: 331, endPoint x: 1066, endPoint y: 317, distance: 82.7
click at [1066, 317] on p "And the wonderful work that you're doing with yourself . Do you feel like you'v…" at bounding box center [1029, 323] width 520 height 35
copy p "Do you feel like you've walked away with what you were seeking [DATE] ?"
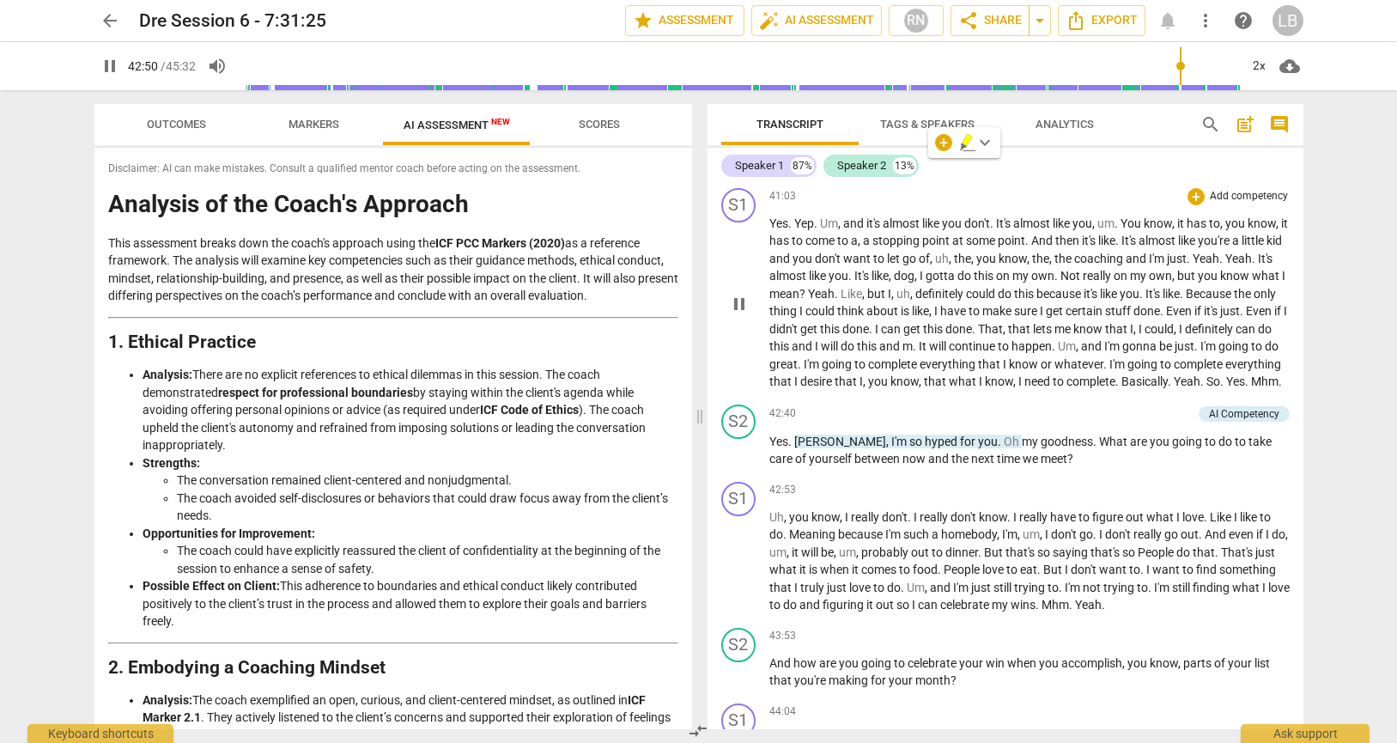
scroll to position [9773, 0]
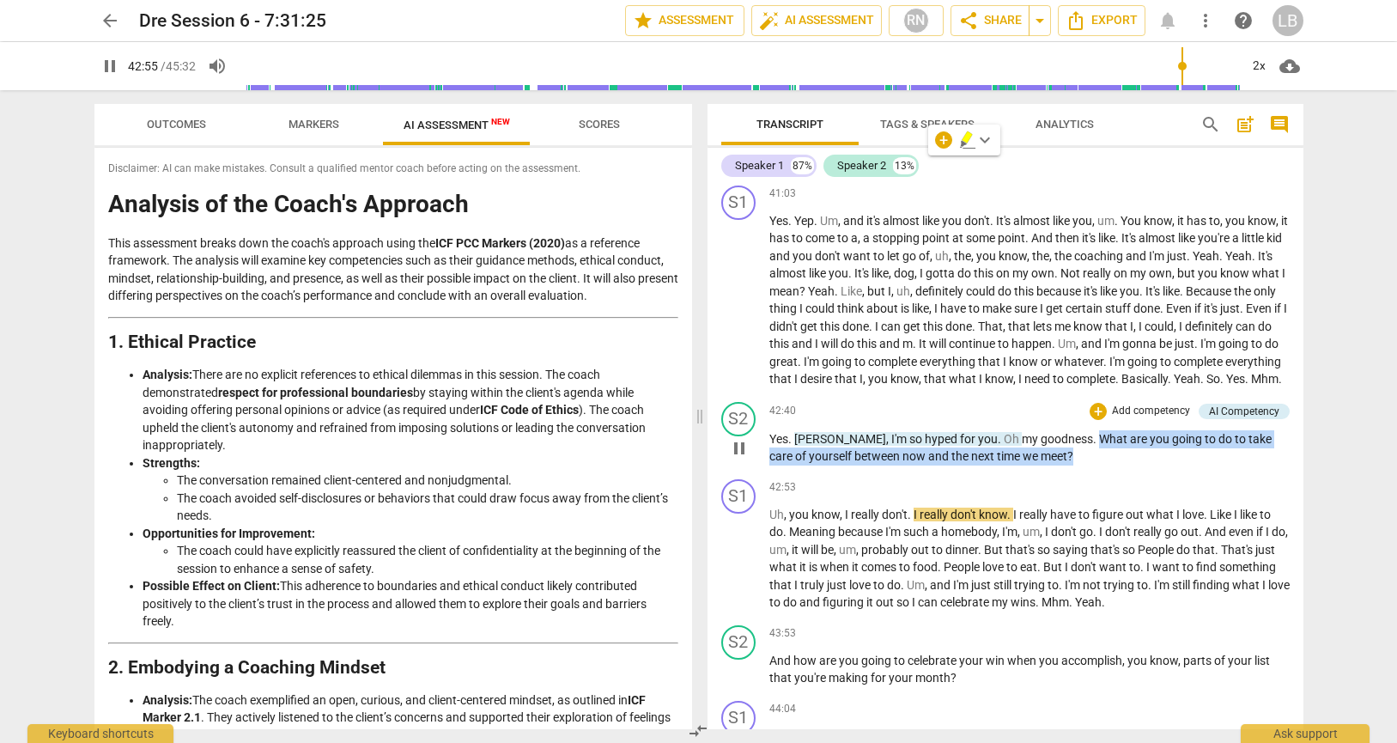
drag, startPoint x: 1034, startPoint y: 457, endPoint x: 1044, endPoint y: 479, distance: 24.6
click at [1044, 465] on p "Yes . [PERSON_NAME] , I'm so hyped for you . Oh my goodness . What are you goin…" at bounding box center [1029, 447] width 520 height 35
copy p "What are you going to do to take care of yourself between now and the next time…"
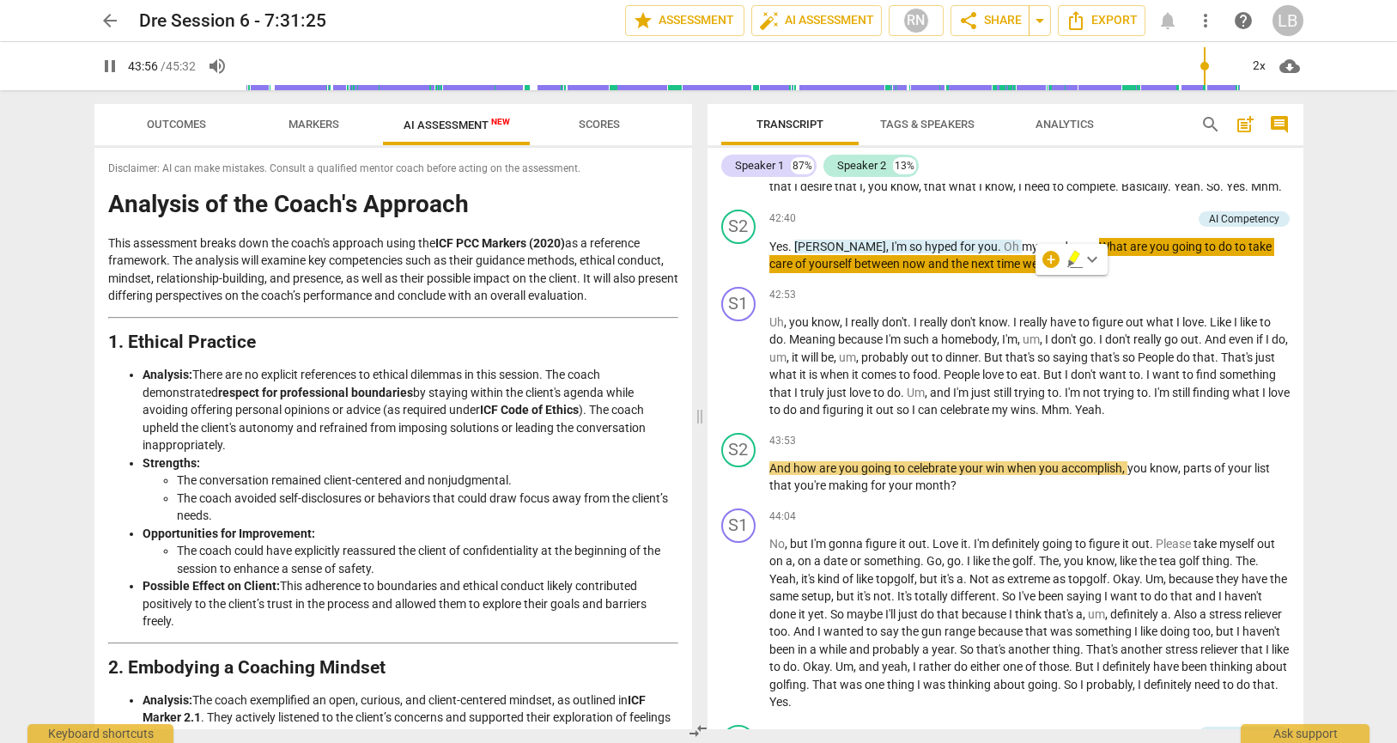
scroll to position [9990, 0]
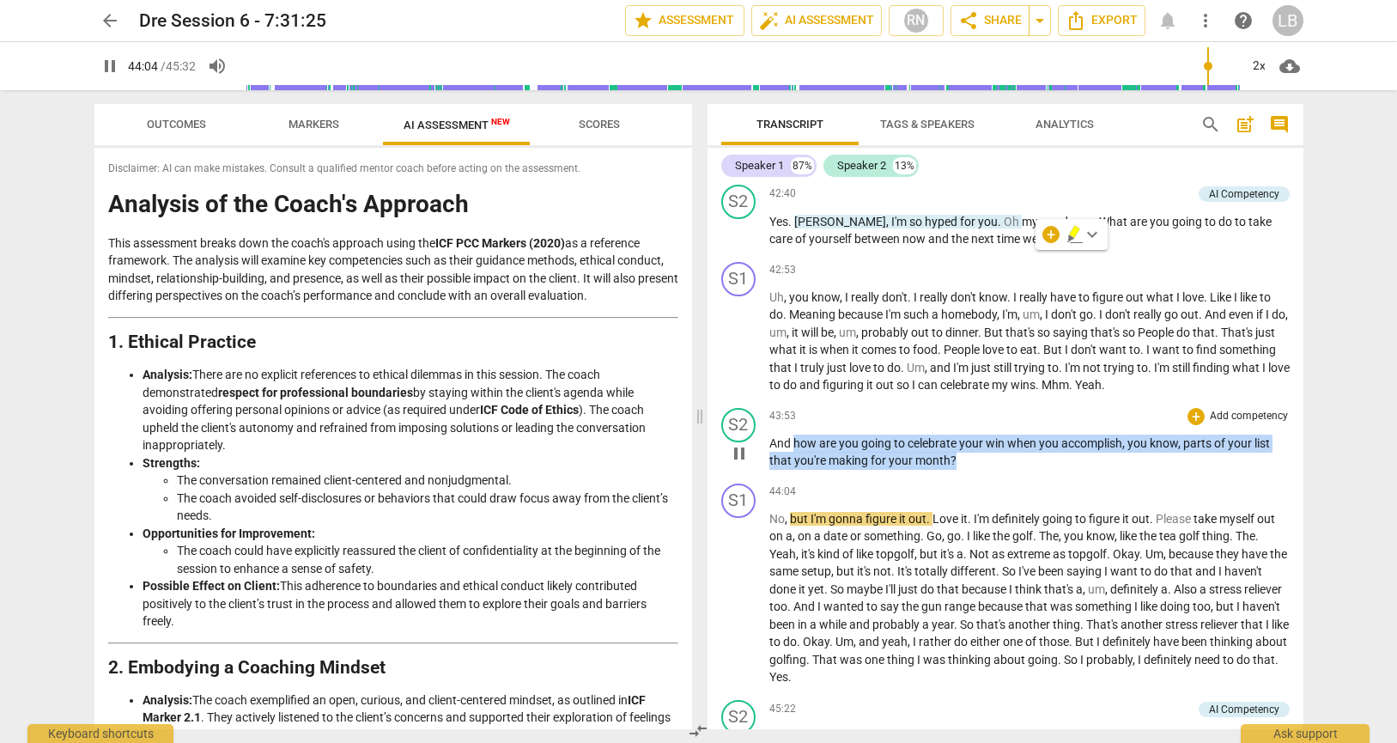
drag, startPoint x: 795, startPoint y: 463, endPoint x: 960, endPoint y: 477, distance: 165.5
click at [960, 470] on p "And how are you going to celebrate your win when you accomplish , you know , pa…" at bounding box center [1029, 451] width 520 height 35
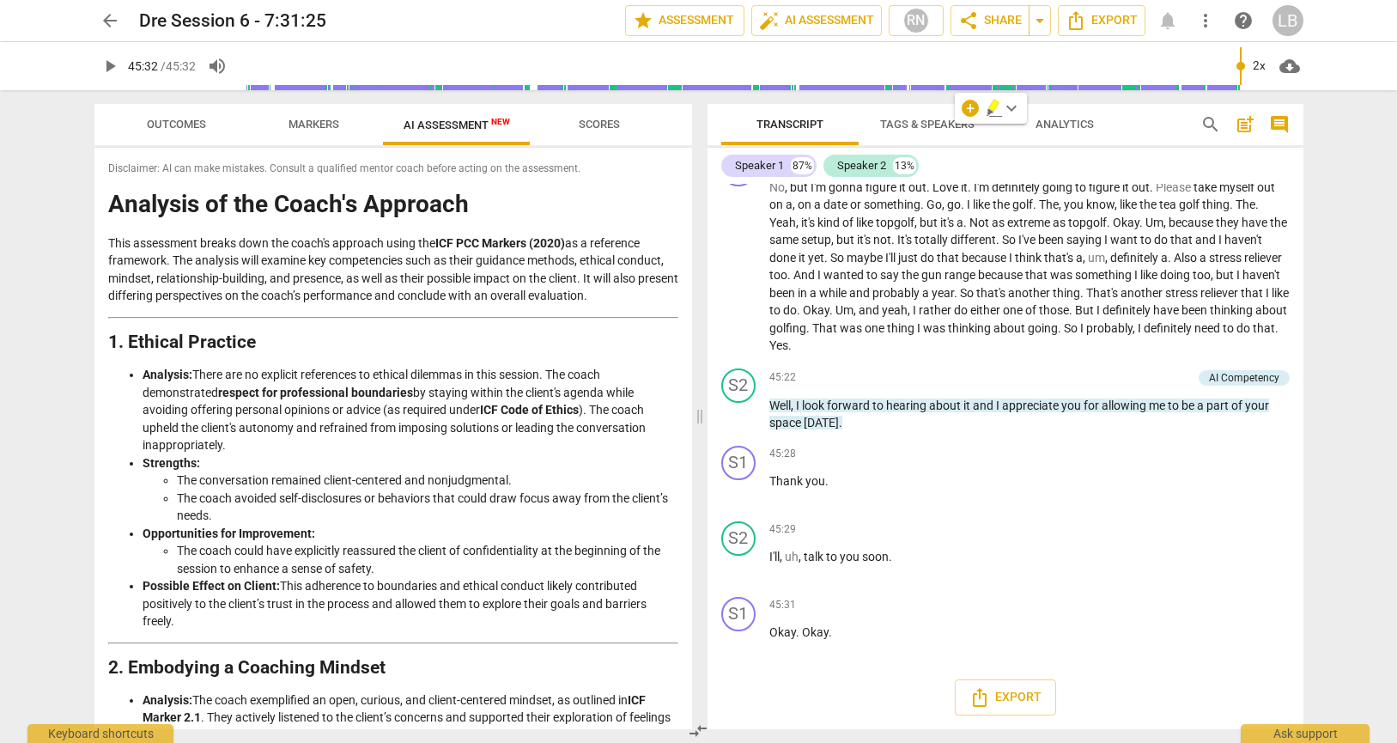
scroll to position [10338, 0]
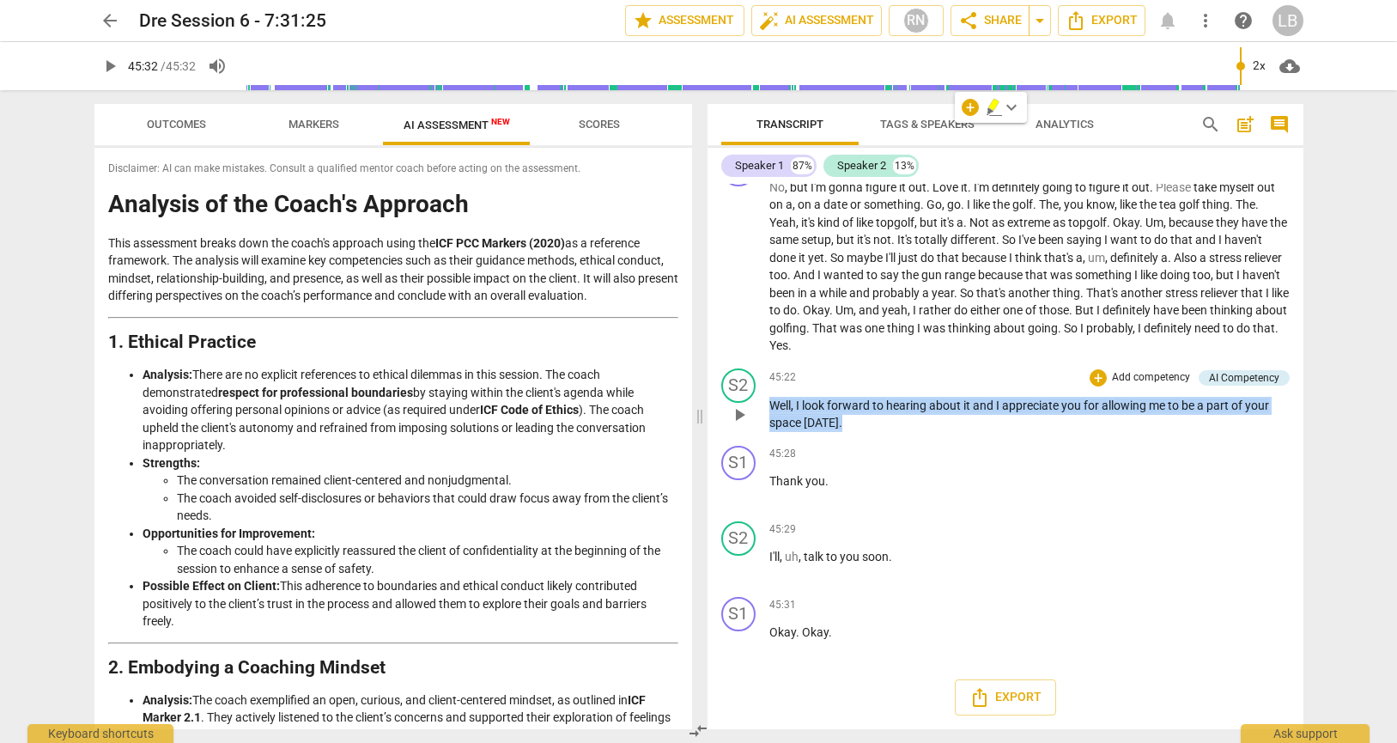
drag, startPoint x: 881, startPoint y: 426, endPoint x: 772, endPoint y: 410, distance: 110.3
click at [772, 410] on p "Well , I look forward to hearing about it and I appreciate you for allowing me …" at bounding box center [1029, 414] width 520 height 35
click at [938, 428] on p "Well , I look forward to hearing about it and I appreciate you for allowing me …" at bounding box center [1029, 414] width 520 height 35
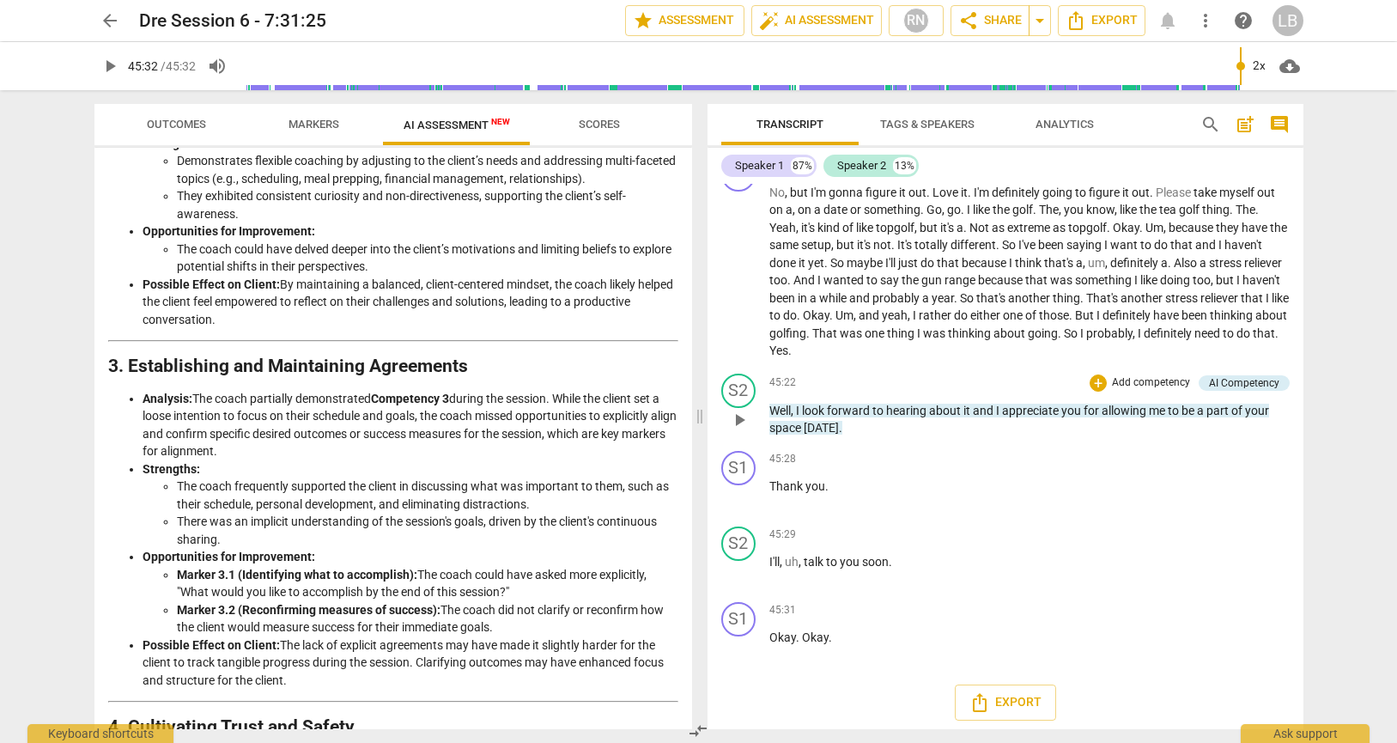
scroll to position [636, 0]
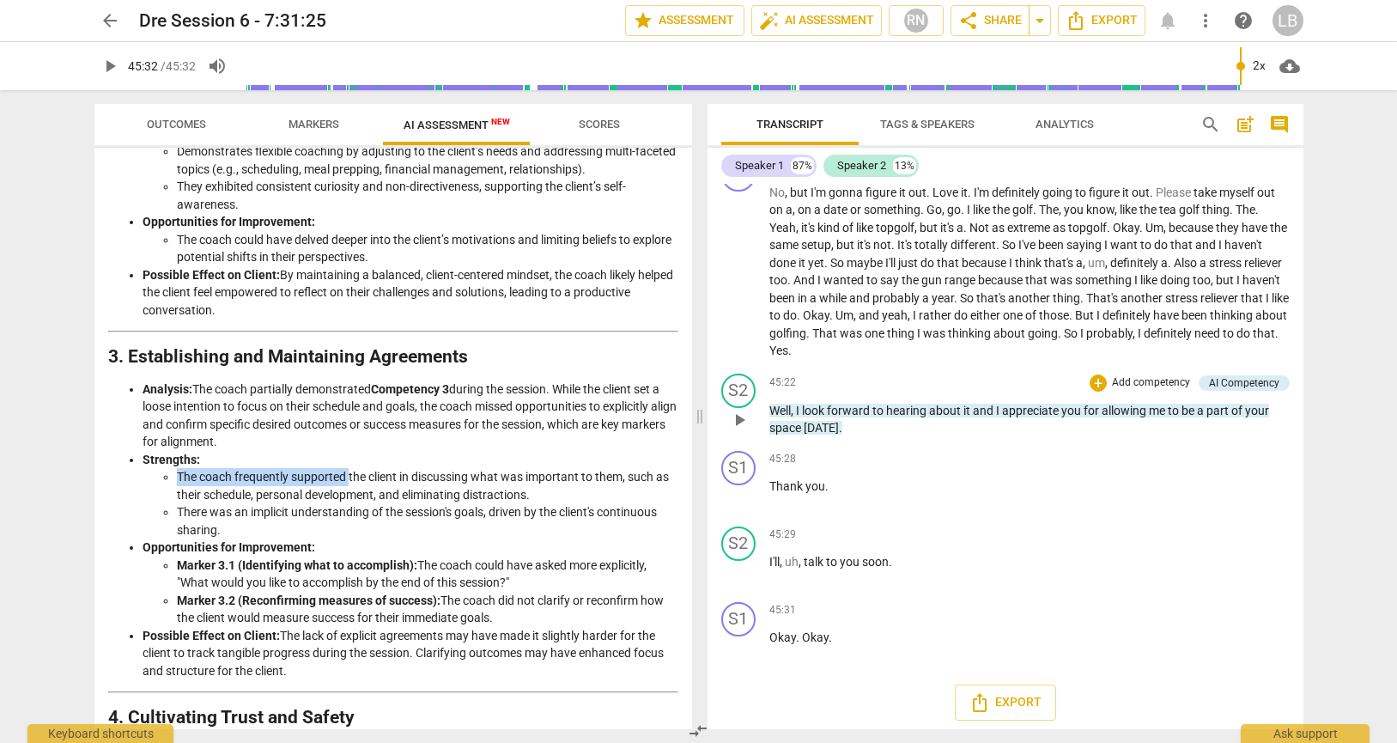
drag, startPoint x: 176, startPoint y: 474, endPoint x: 351, endPoint y: 470, distance: 175.2
click at [351, 470] on li "The coach frequently supported the client in discussing what was important to t…" at bounding box center [427, 485] width 501 height 35
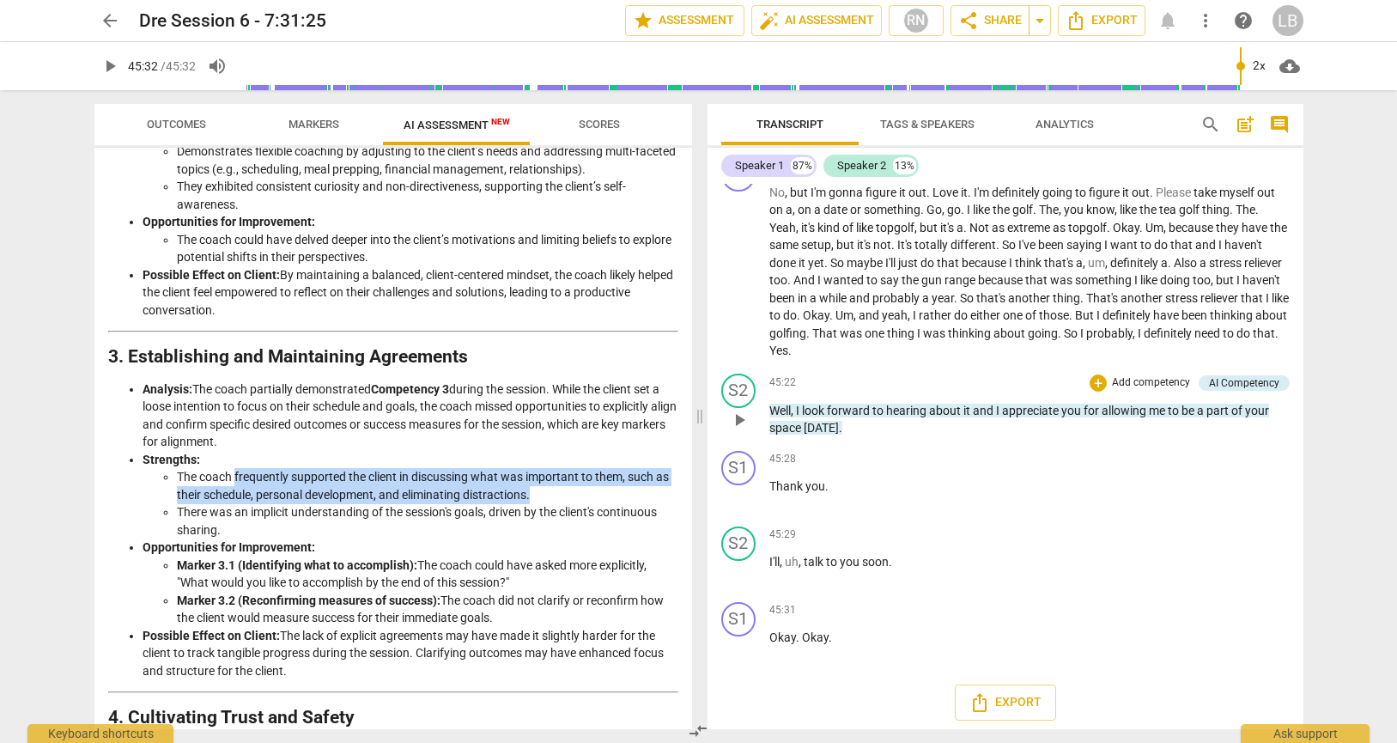
drag, startPoint x: 235, startPoint y: 472, endPoint x: 551, endPoint y: 489, distance: 316.4
click at [551, 489] on li "The coach frequently supported the client in discussing what was important to t…" at bounding box center [427, 485] width 501 height 35
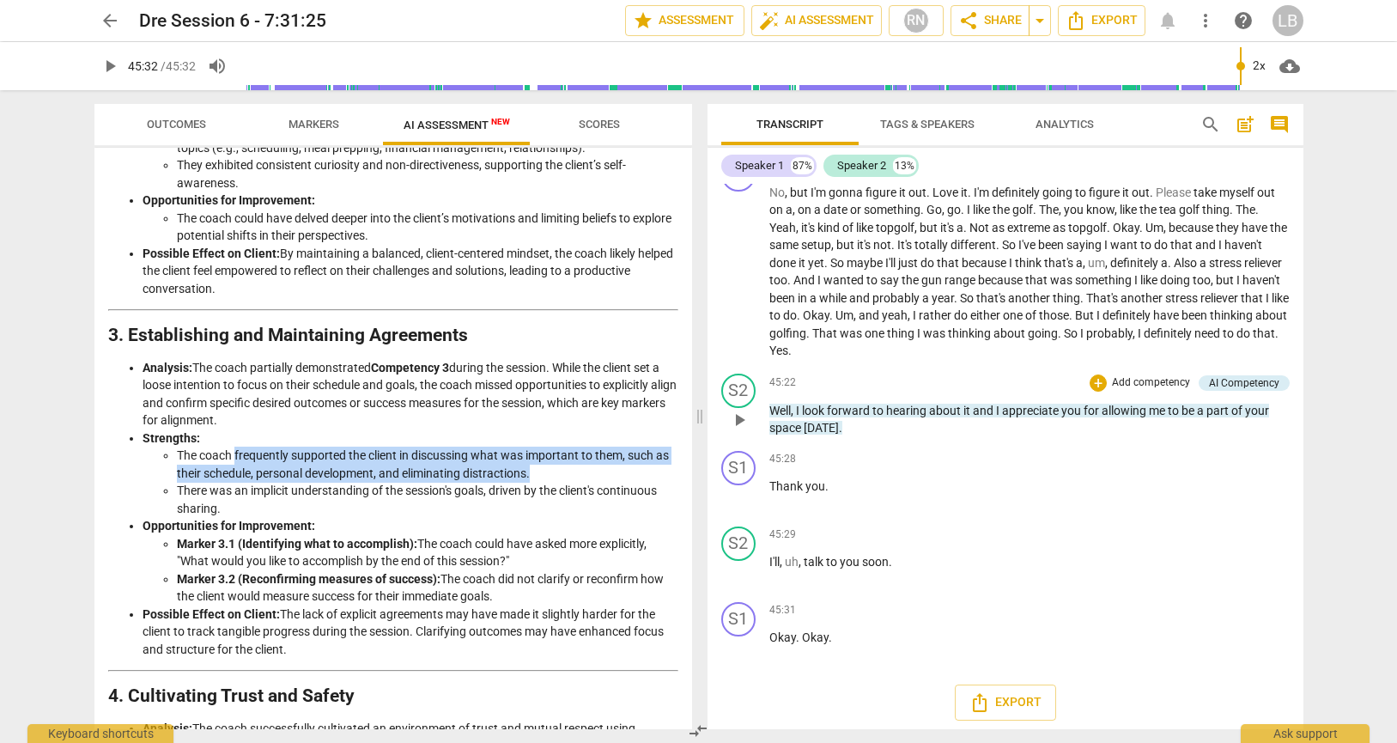
scroll to position [664, 0]
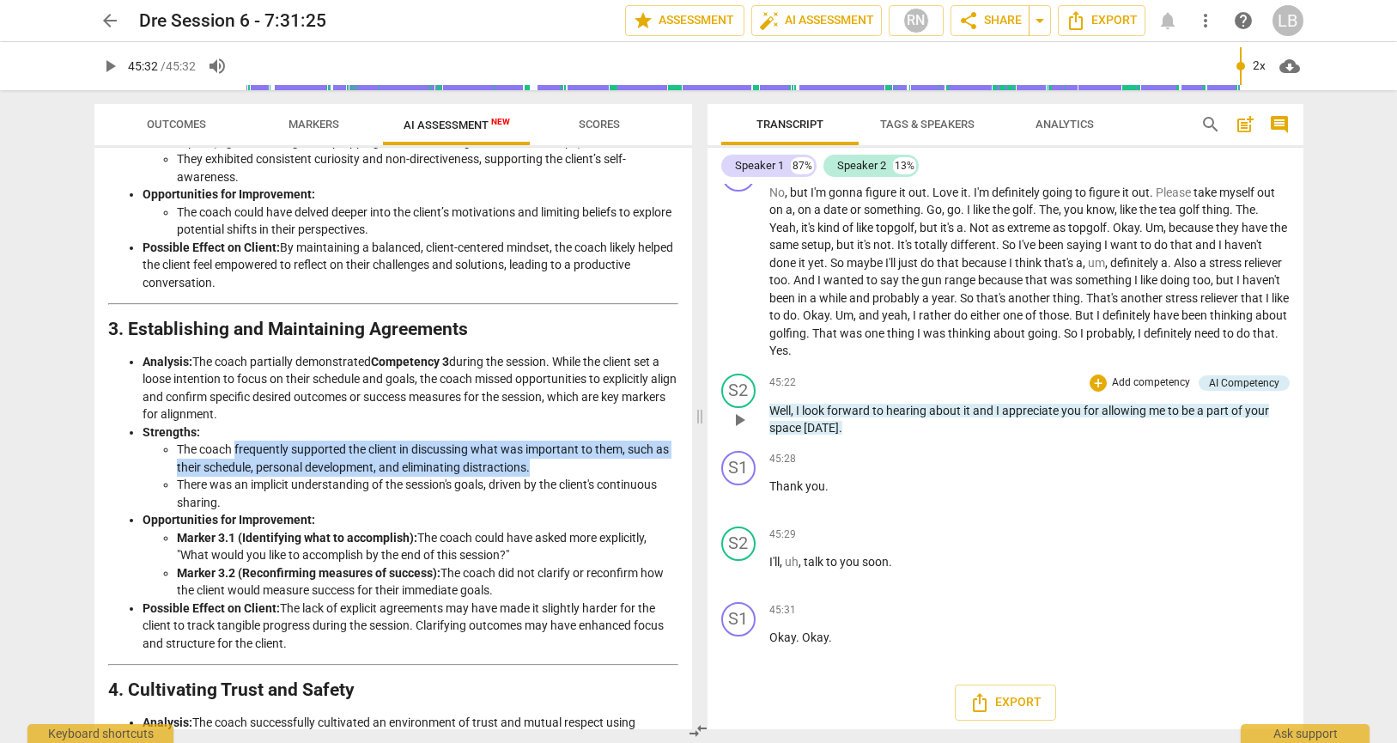
drag, startPoint x: 502, startPoint y: 589, endPoint x: 484, endPoint y: 588, distance: 18.1
click at [484, 588] on li "Marker 3.2 (Reconfirming measures of success): The coach did not clarify or rec…" at bounding box center [427, 581] width 501 height 35
click at [501, 589] on li "Marker 3.2 (Reconfirming measures of success): The coach did not clarify or rec…" at bounding box center [427, 581] width 501 height 35
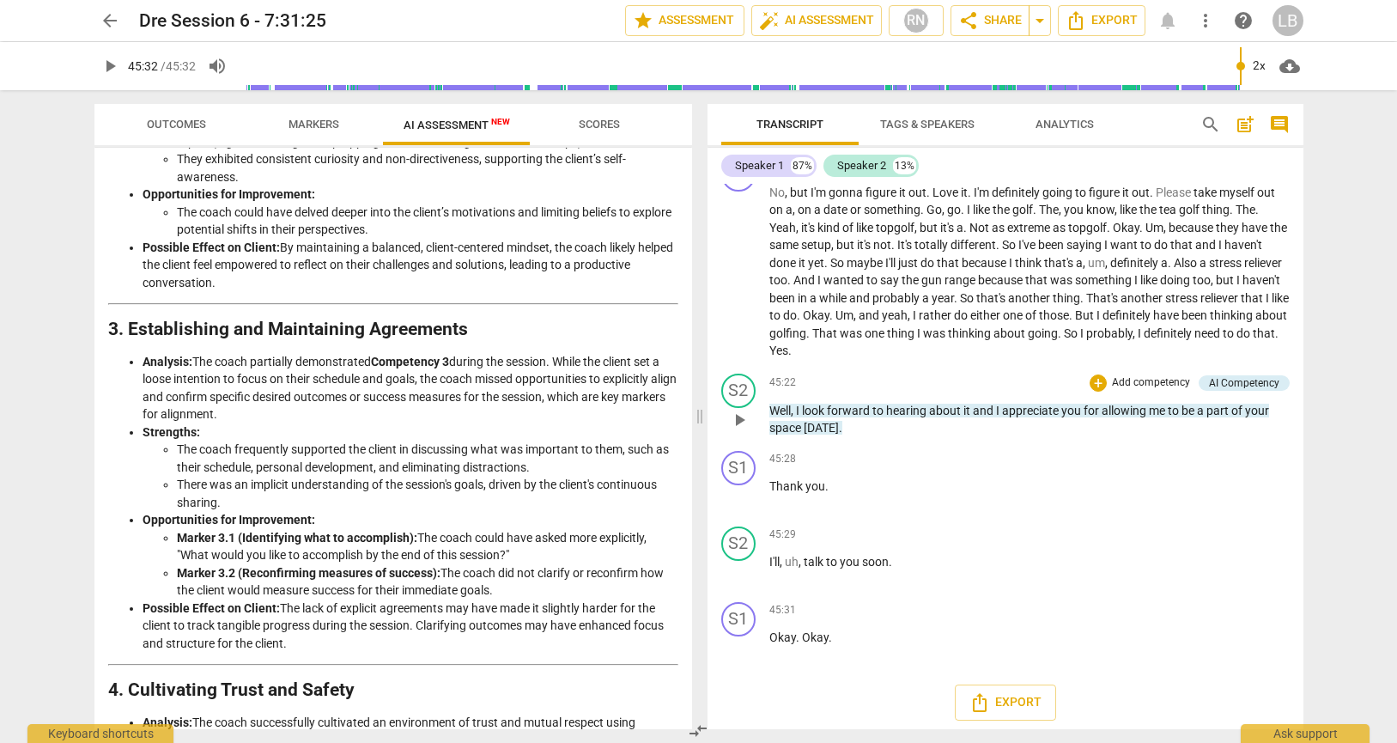
drag, startPoint x: 492, startPoint y: 589, endPoint x: 505, endPoint y: 578, distance: 17.0
click at [505, 578] on li "Marker 3.2 (Reconfirming measures of success): The coach did not clarify or rec…" at bounding box center [427, 581] width 501 height 35
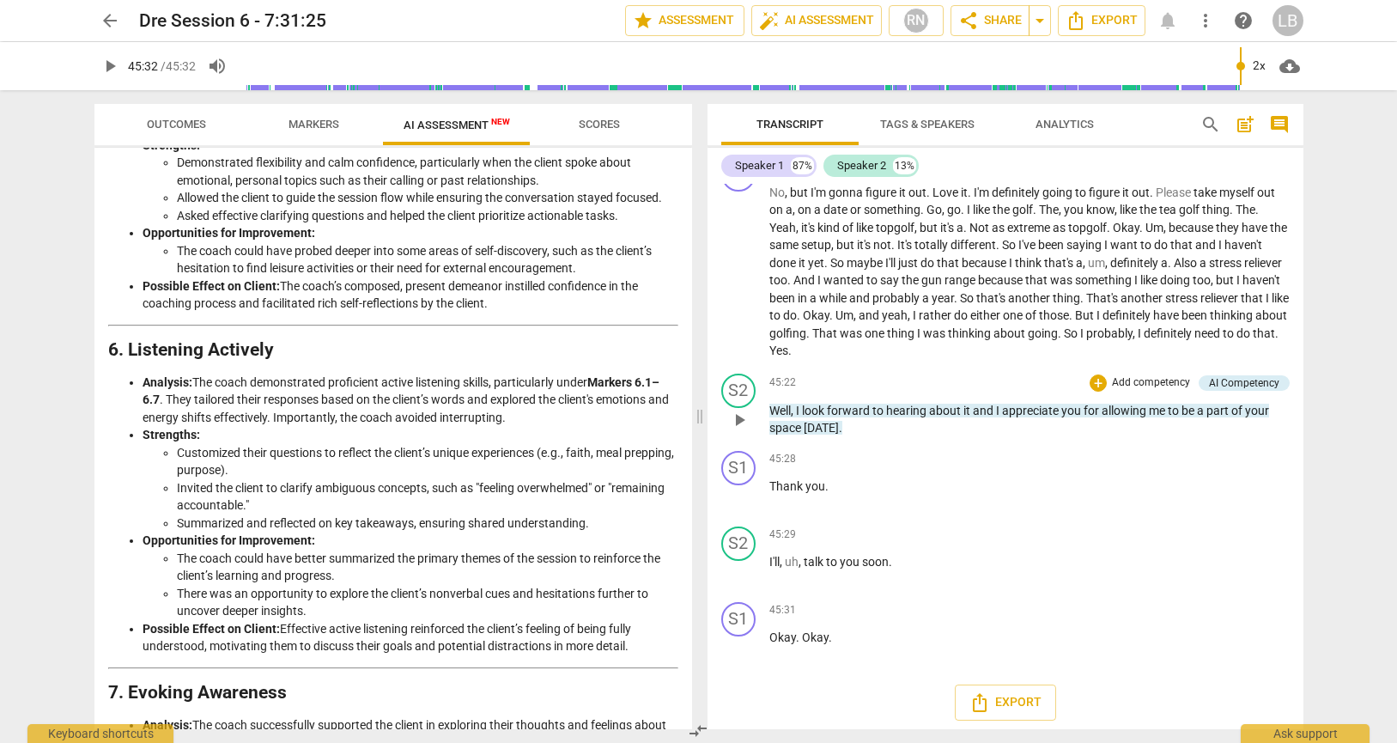
scroll to position [1607, 0]
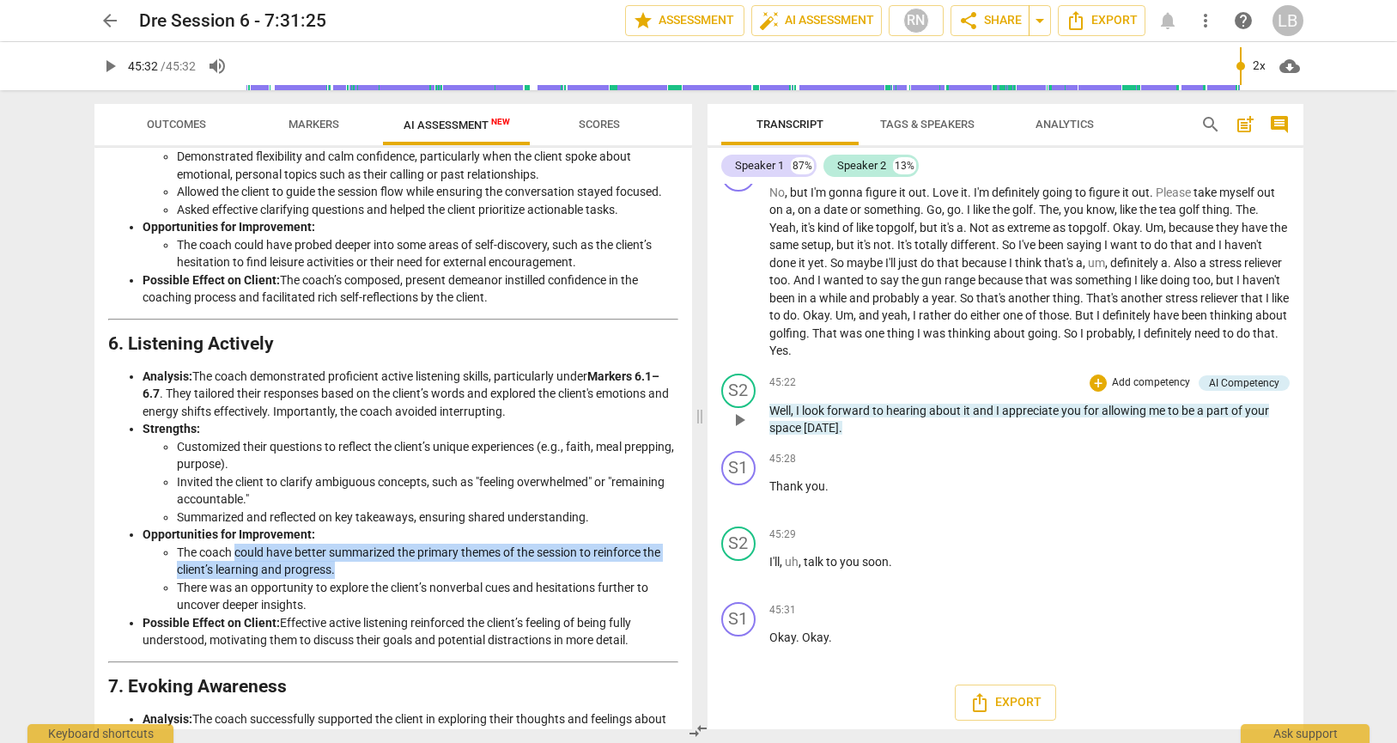
drag, startPoint x: 351, startPoint y: 601, endPoint x: 236, endPoint y: 587, distance: 115.9
click at [236, 579] on li "The coach could have better summarized the primary themes of the session to rei…" at bounding box center [427, 561] width 501 height 35
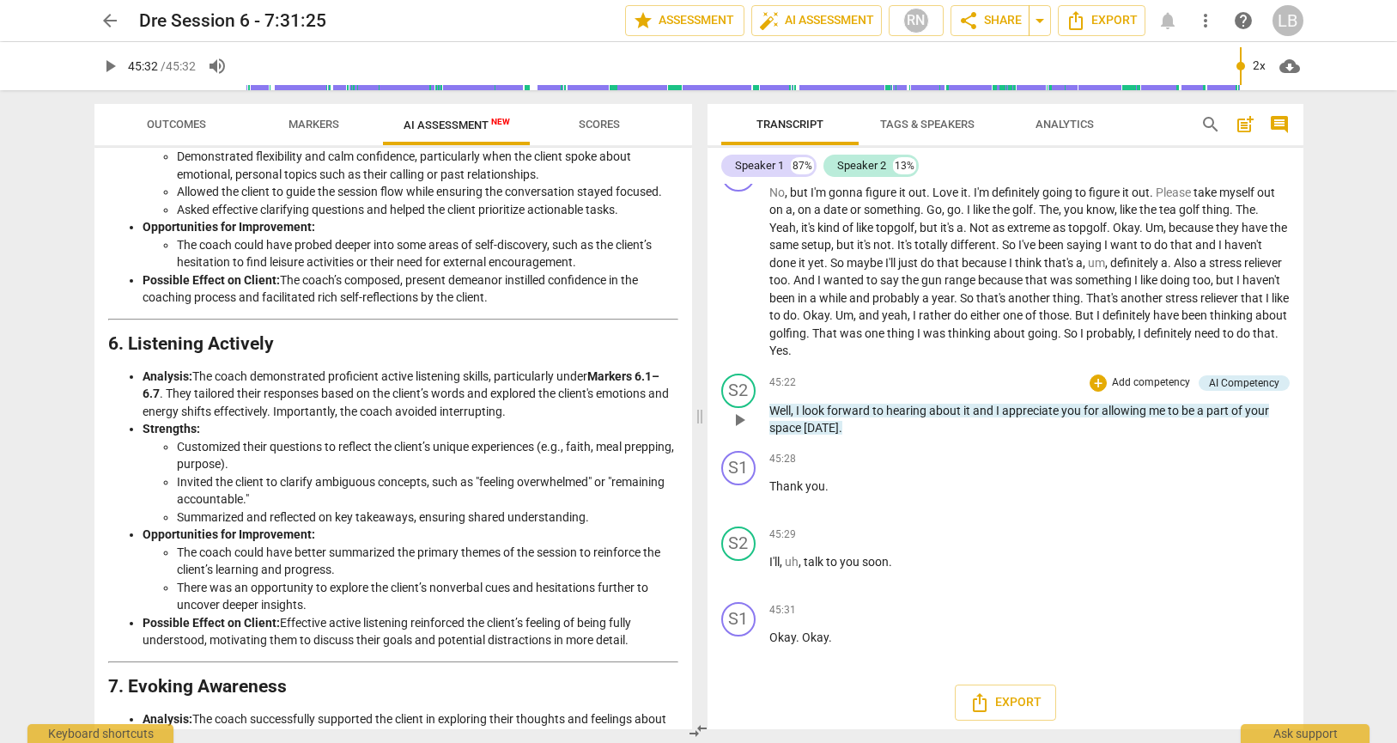
click at [285, 614] on li "There was an opportunity to explore the client’s nonverbal cues and hesitations…" at bounding box center [427, 596] width 501 height 35
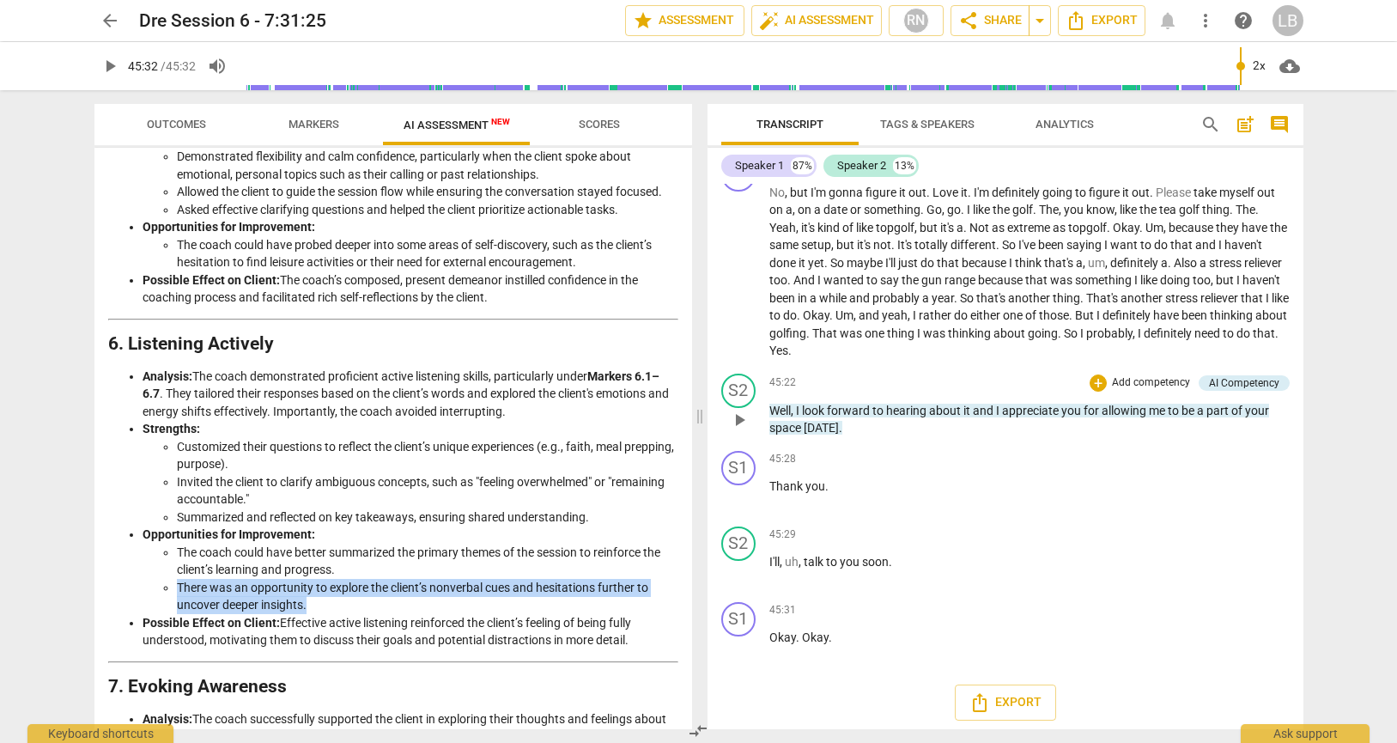
drag, startPoint x: 319, startPoint y: 641, endPoint x: 161, endPoint y: 627, distance: 158.7
click at [157, 614] on ul "The coach could have better summarized the primary themes of the session to rei…" at bounding box center [411, 579] width 536 height 70
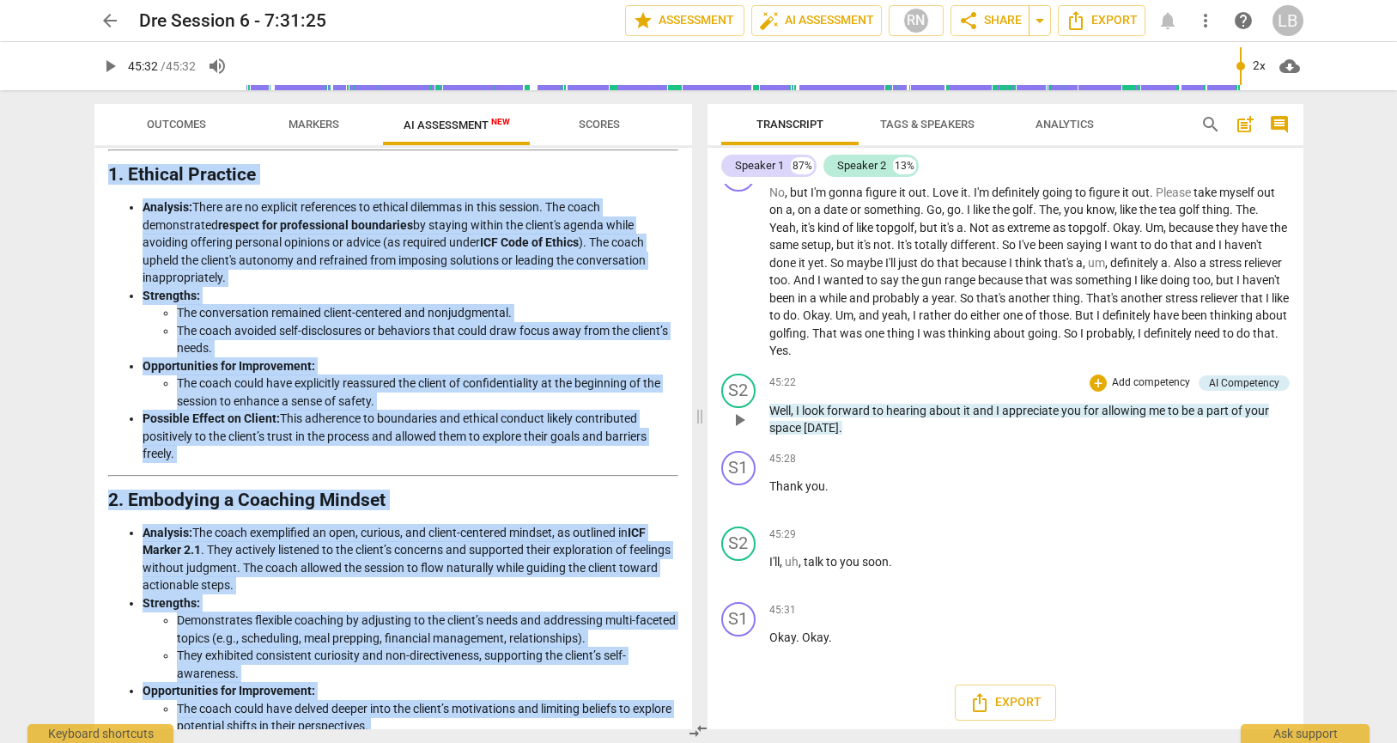
scroll to position [0, 0]
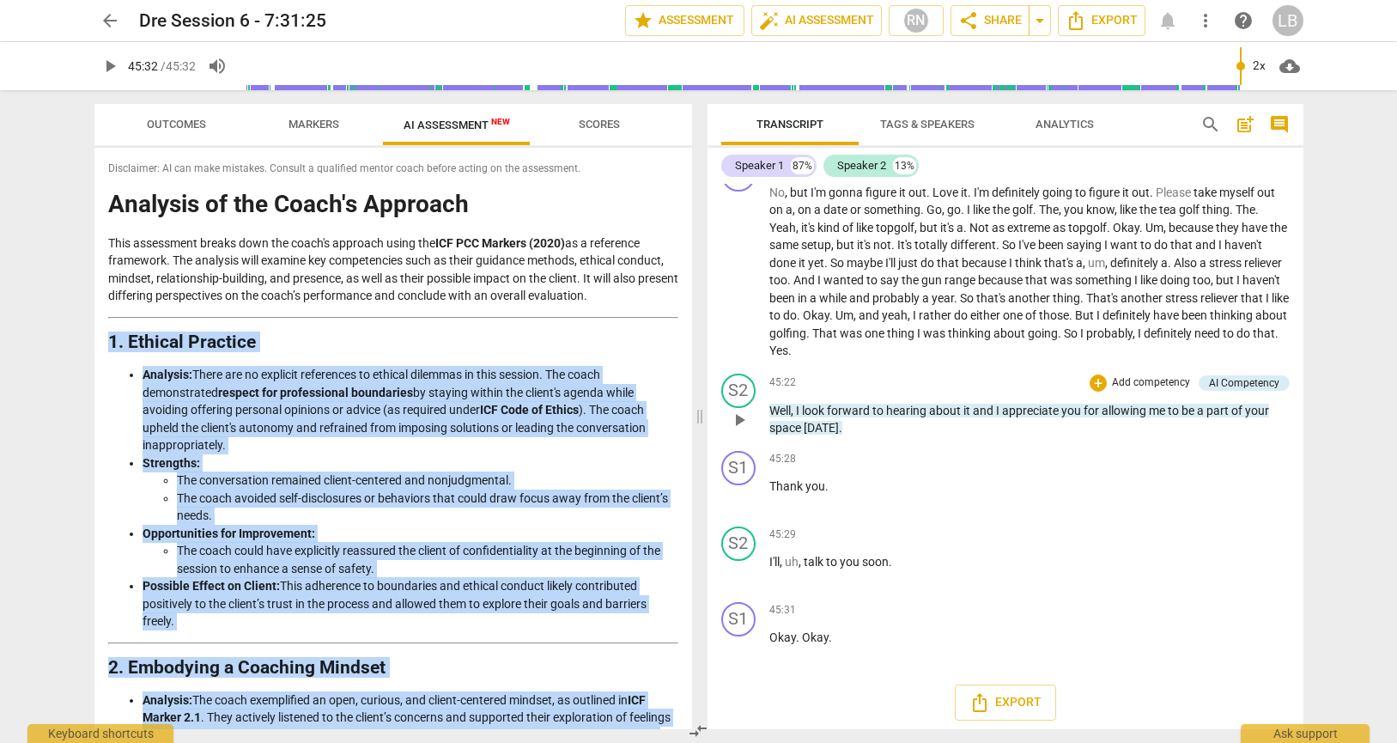
drag, startPoint x: 635, startPoint y: 716, endPoint x: 108, endPoint y: 349, distance: 642.2
click at [108, 349] on div "Disclaimer: AI can make mistakes. Consult a qualified mentor coach before actin…" at bounding box center [393, 438] width 598 height 581
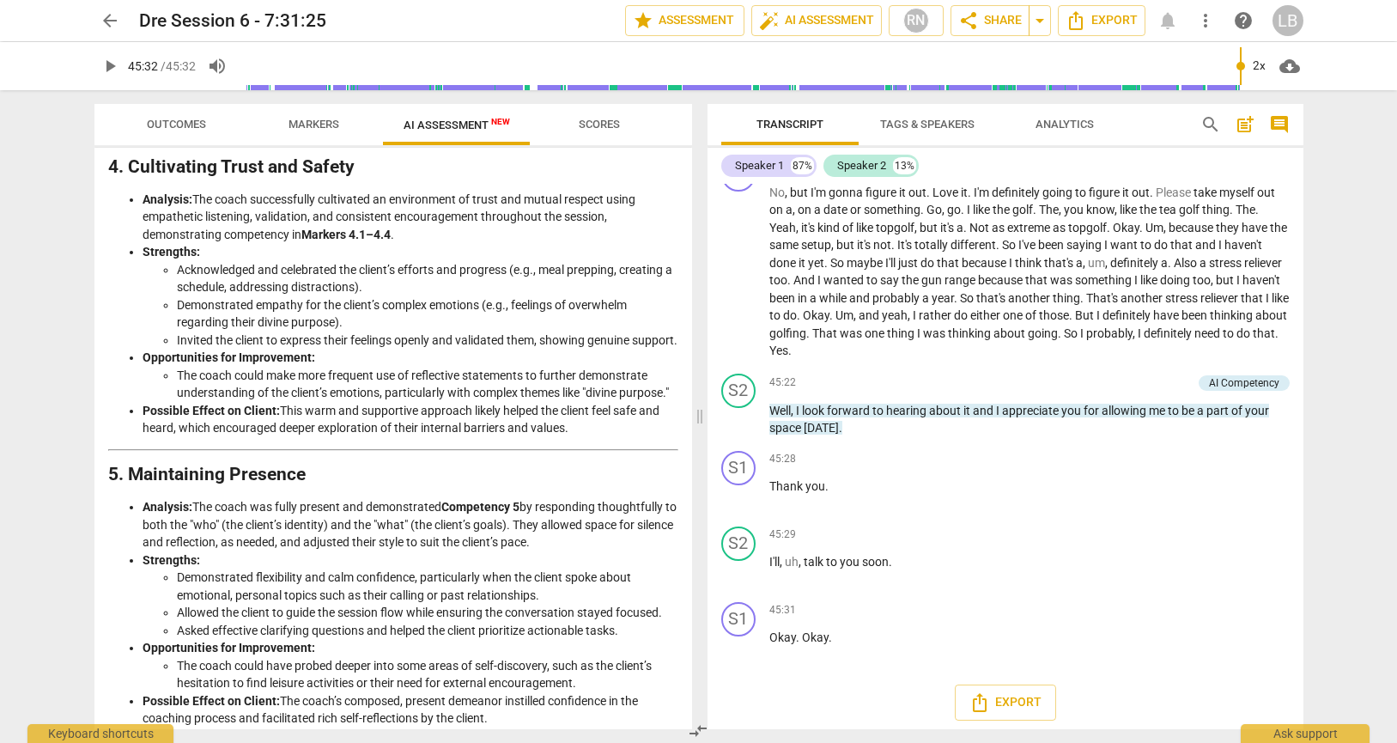
scroll to position [10338, 0]
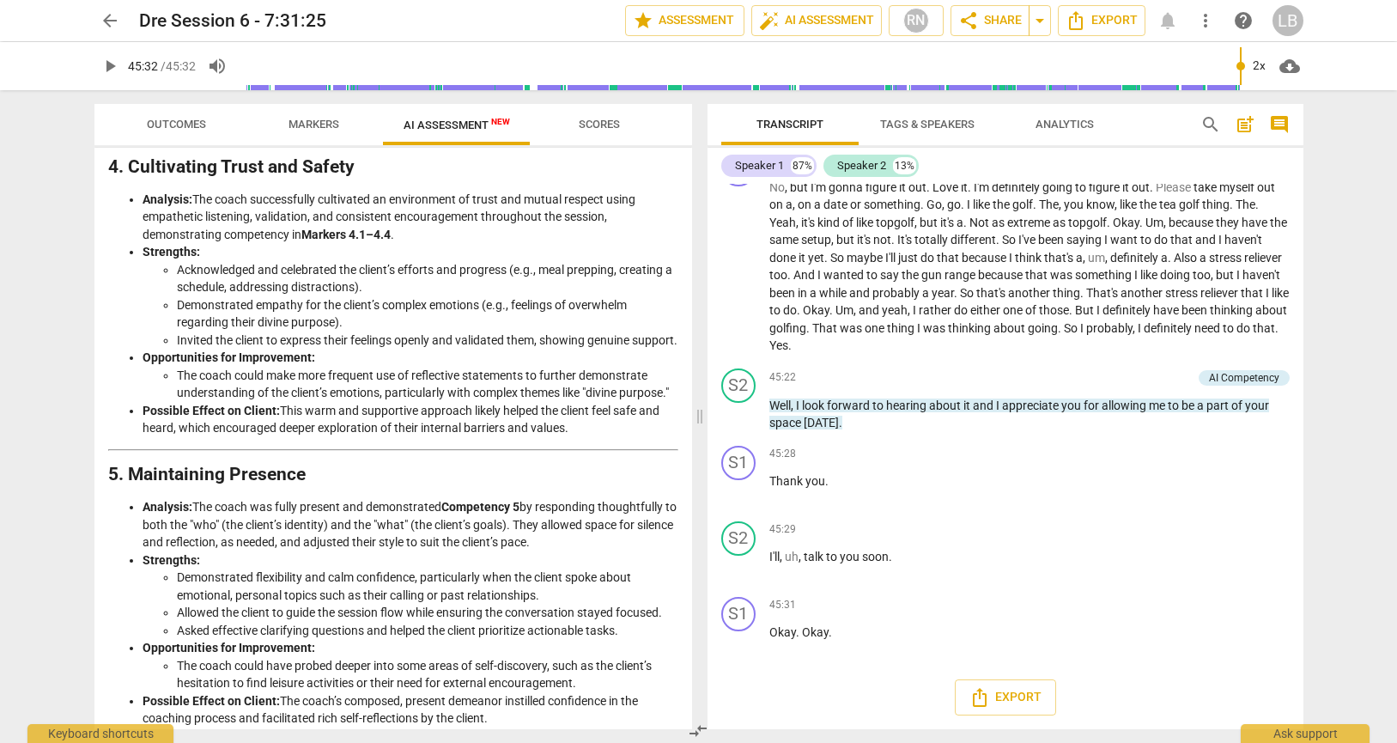
click at [952, 378] on div "45:22 + Add competency AI Competency keyboard_arrow_right" at bounding box center [1029, 377] width 520 height 19
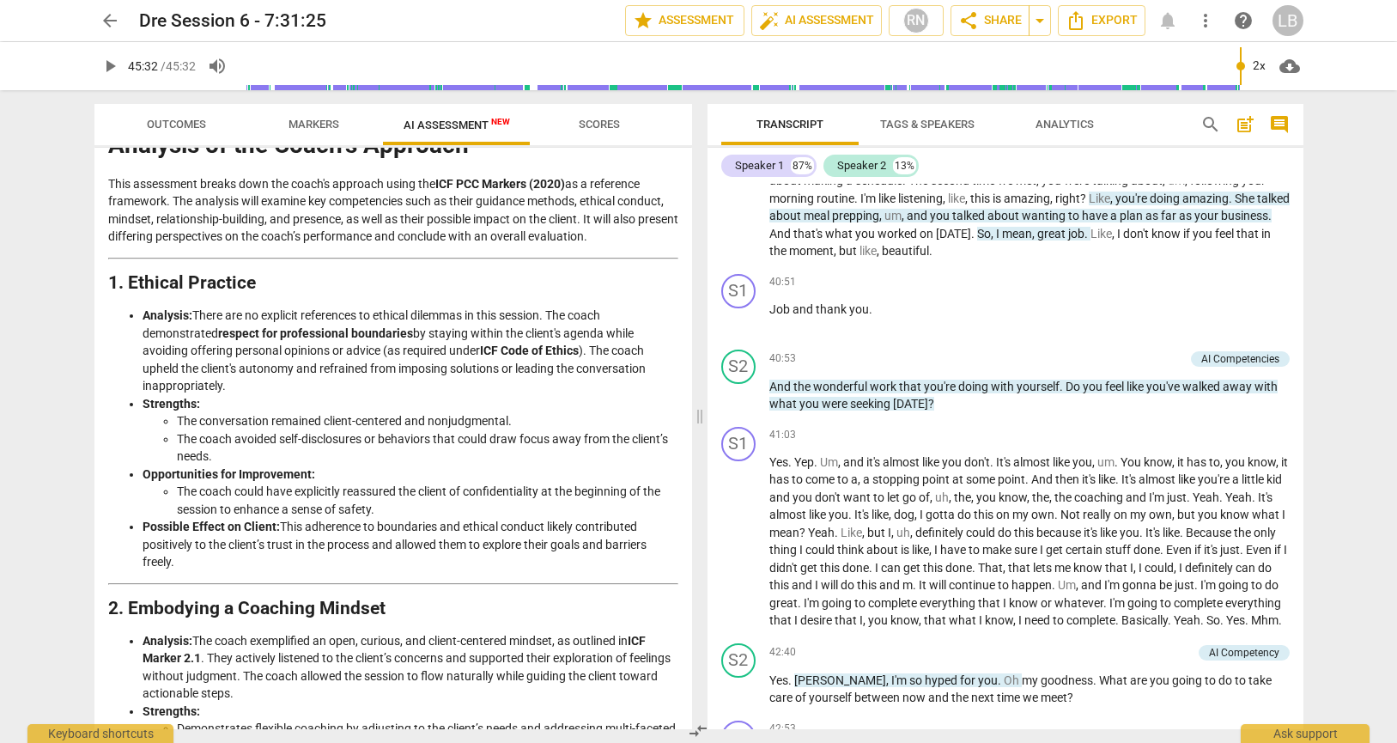
scroll to position [9534, 0]
type input "2732"
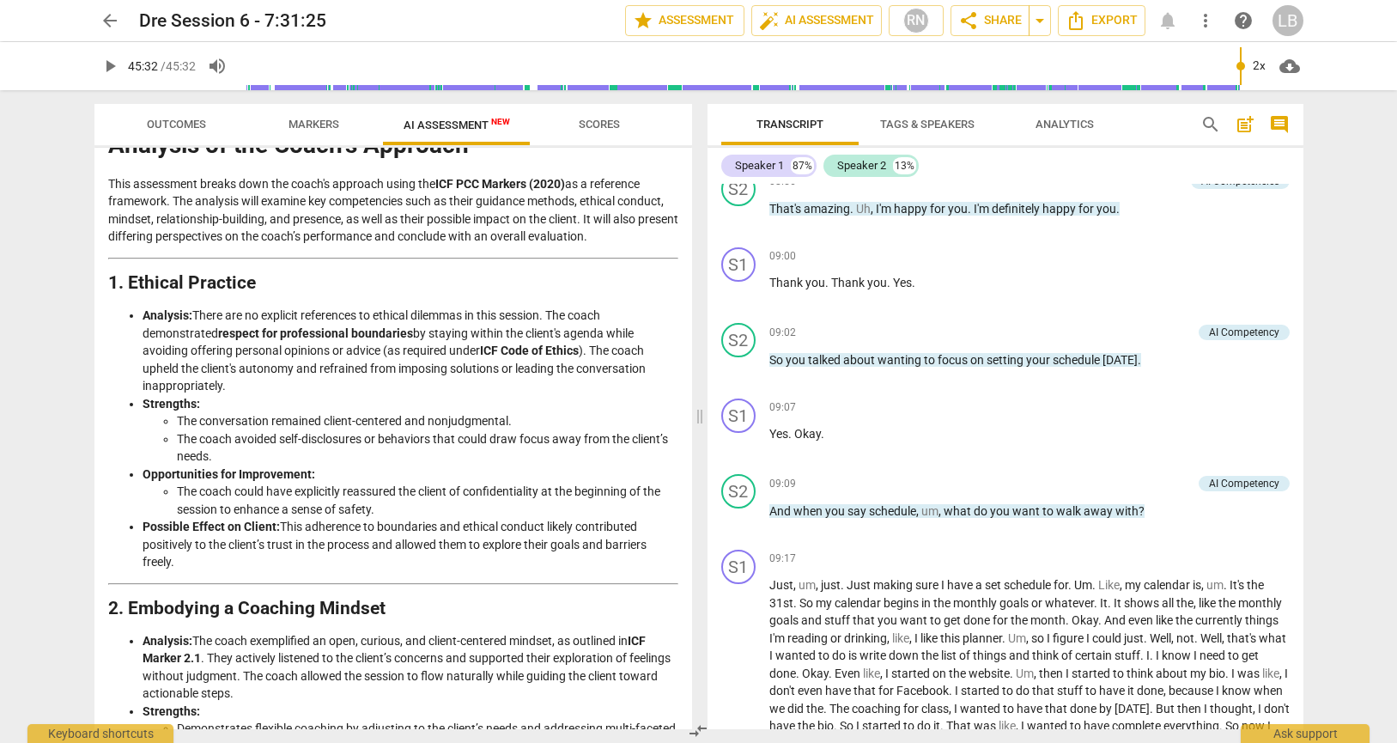
scroll to position [2348, 0]
